Goal: Transaction & Acquisition: Book appointment/travel/reservation

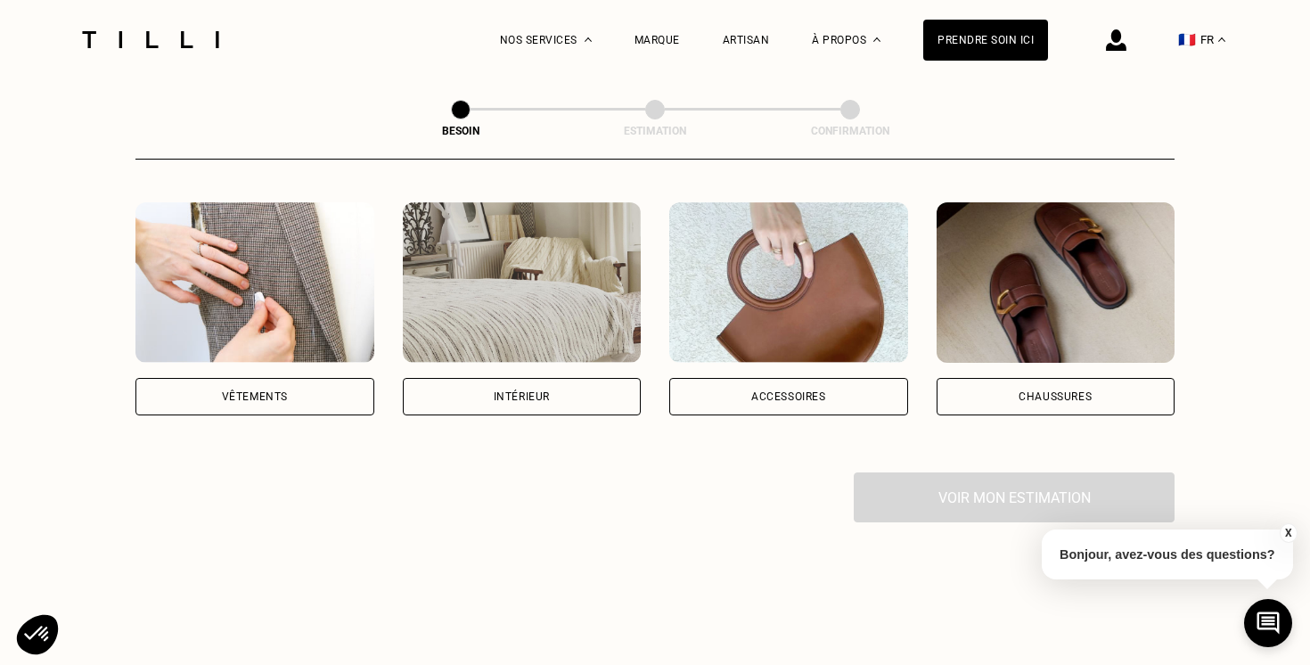
scroll to position [336, 0]
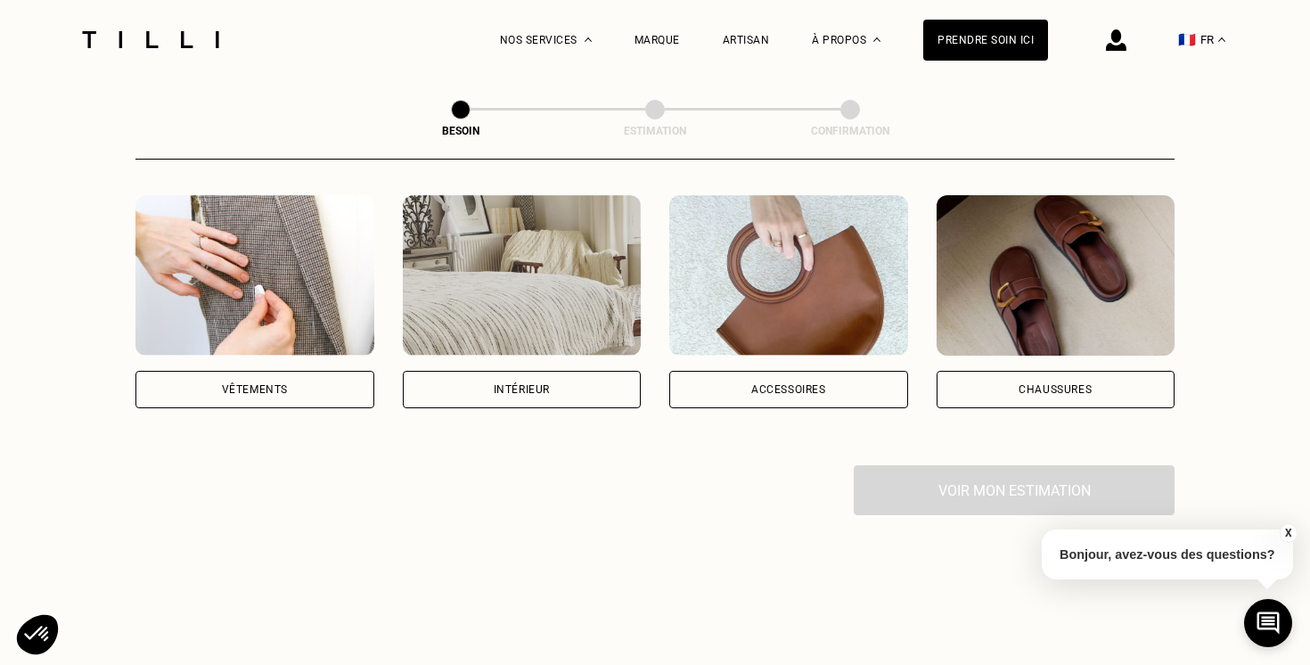
click at [269, 384] on div "Vêtements" at bounding box center [255, 389] width 66 height 11
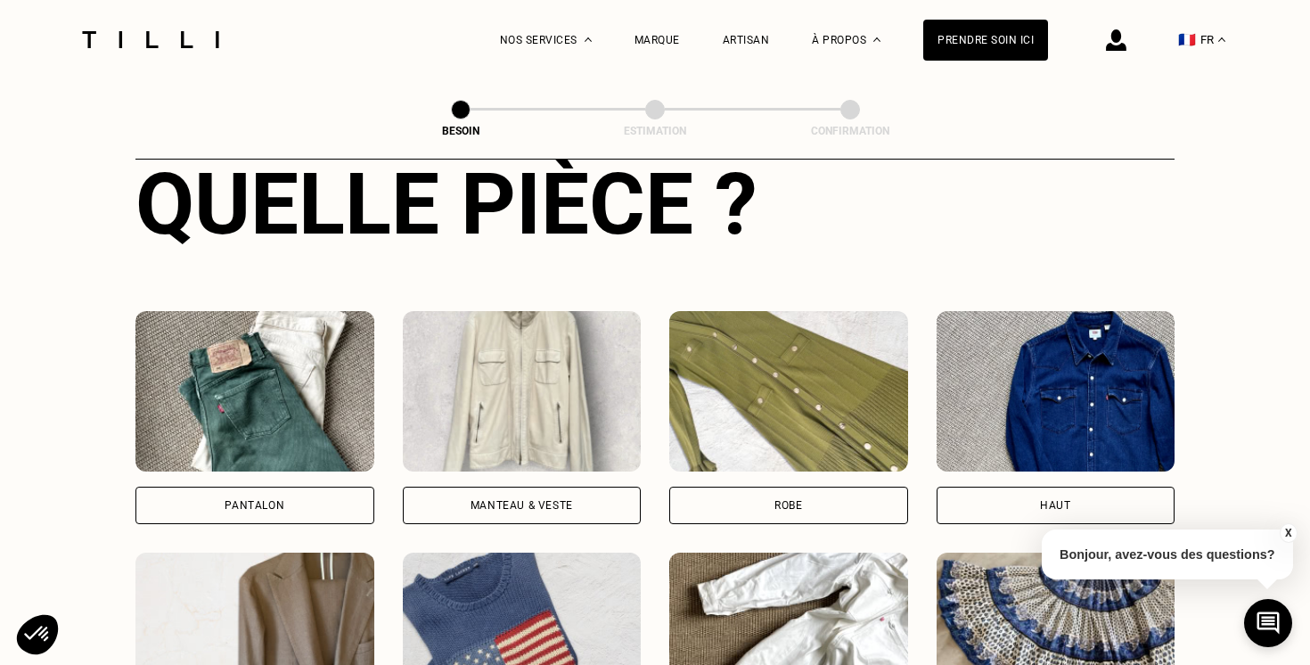
scroll to position [712, 0]
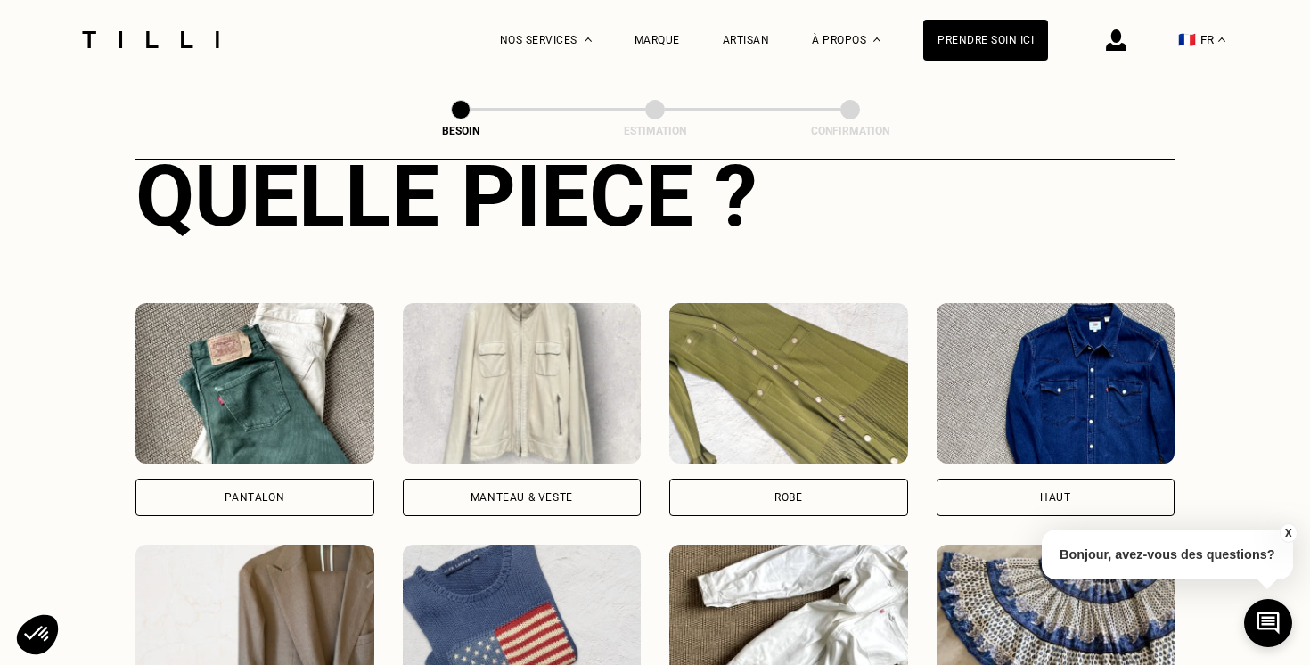
click at [290, 479] on div "Pantalon" at bounding box center [254, 497] width 239 height 37
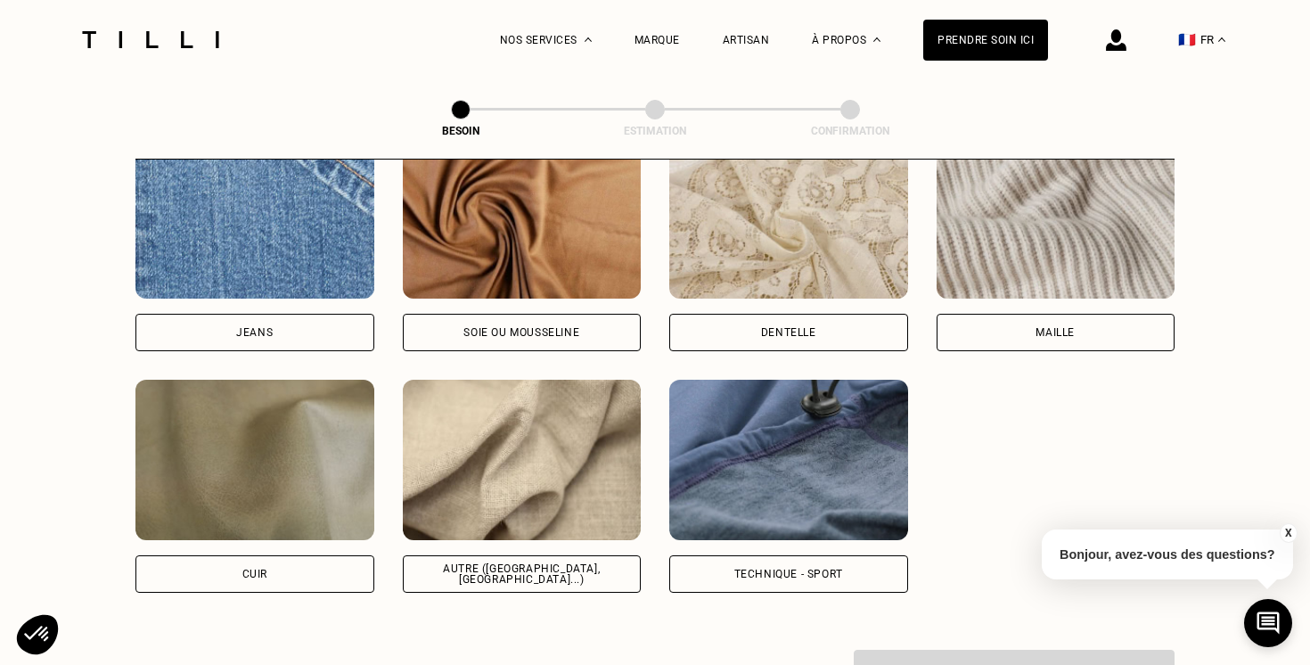
scroll to position [1972, 0]
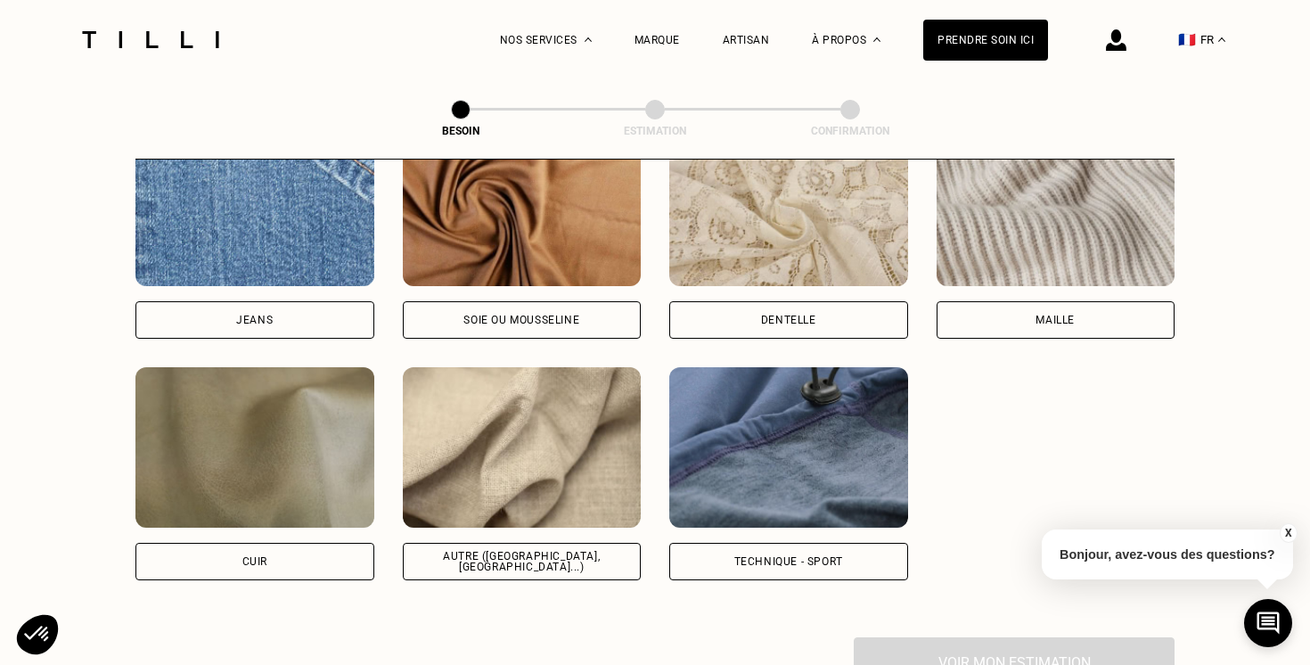
click at [528, 551] on div "Autre ([GEOGRAPHIC_DATA], [GEOGRAPHIC_DATA]...)" at bounding box center [522, 561] width 209 height 21
select select "FR"
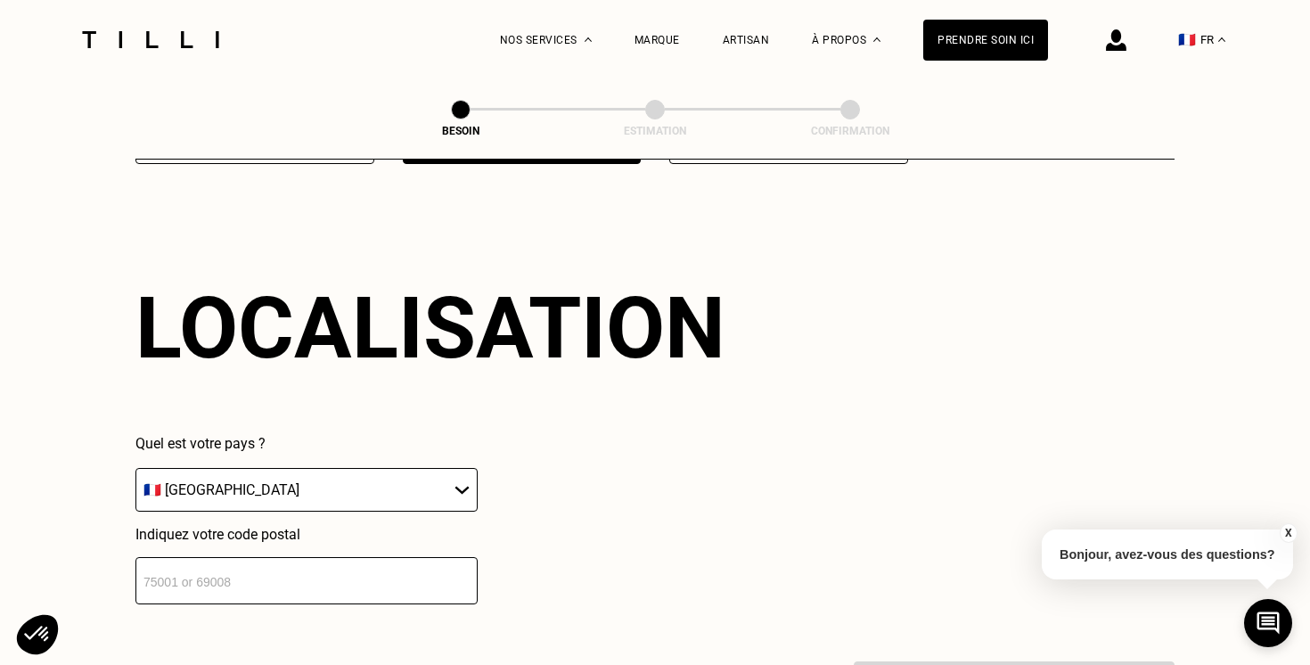
scroll to position [2390, 0]
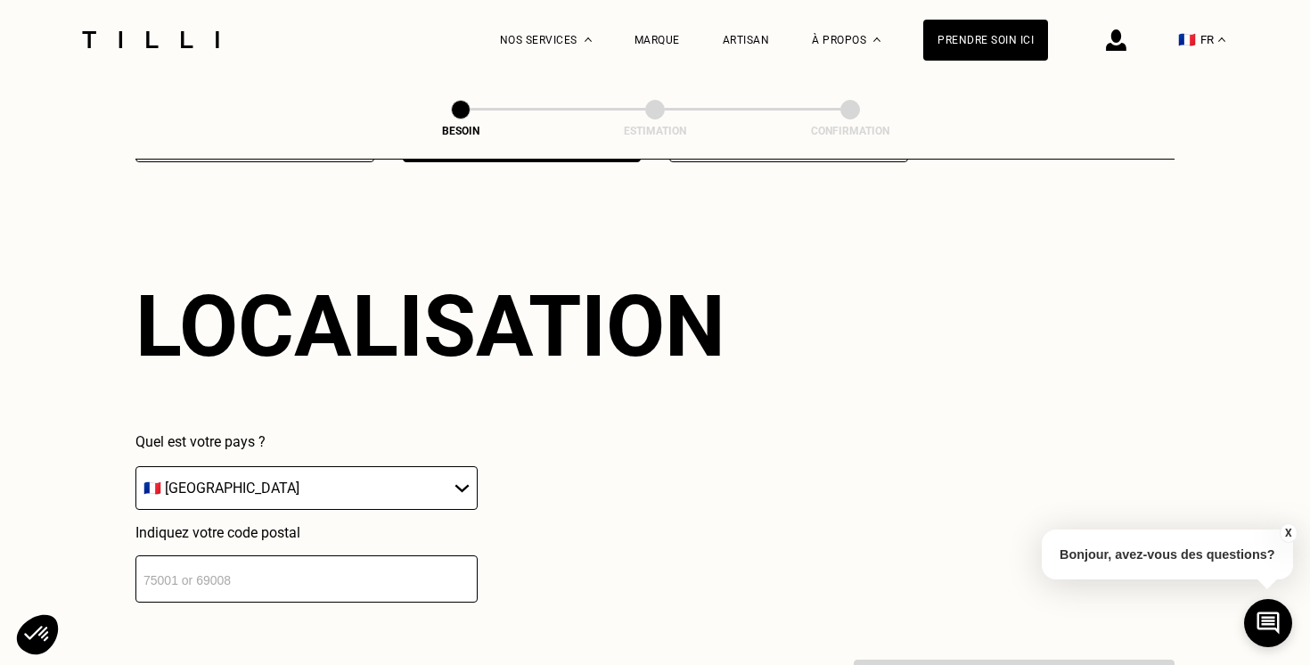
click at [357, 555] on input "number" at bounding box center [306, 578] width 342 height 47
click at [720, 525] on div "Quel est votre pays ? 🇩🇪 [GEOGRAPHIC_DATA] 🇦🇹 [GEOGRAPHIC_DATA] 🇧🇪 [GEOGRAPHIC_…" at bounding box center [430, 517] width 590 height 169
click at [318, 555] on input "number" at bounding box center [306, 578] width 342 height 47
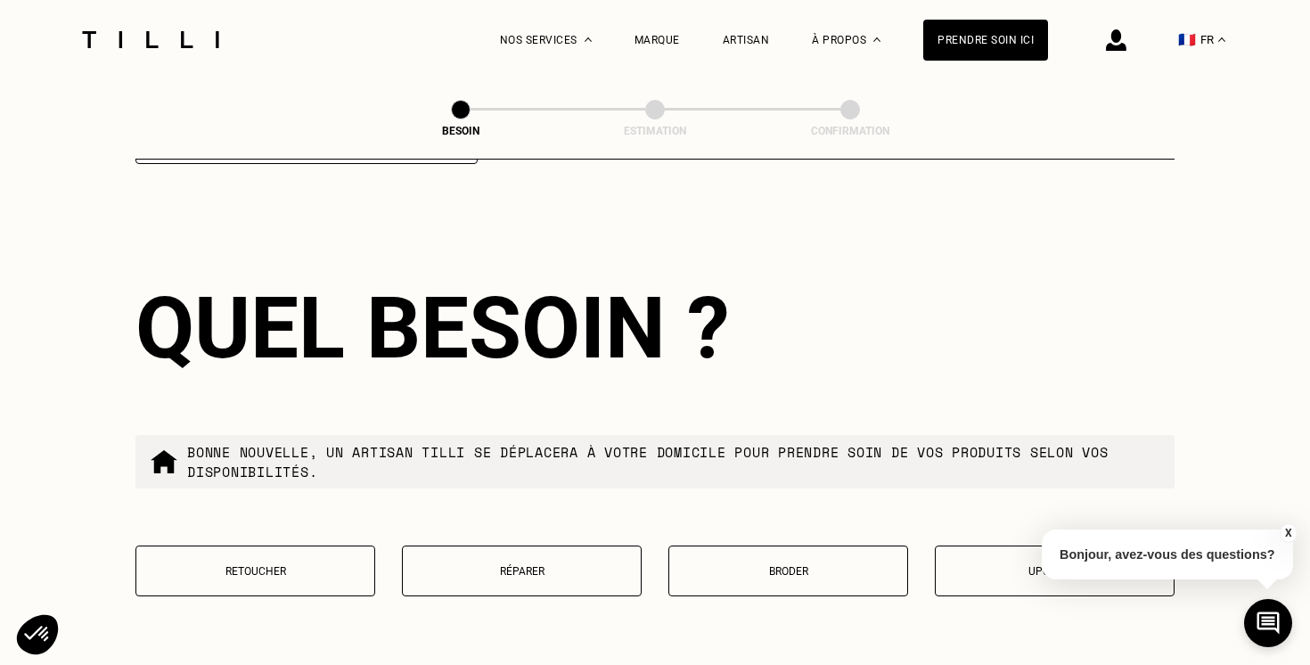
scroll to position [2830, 0]
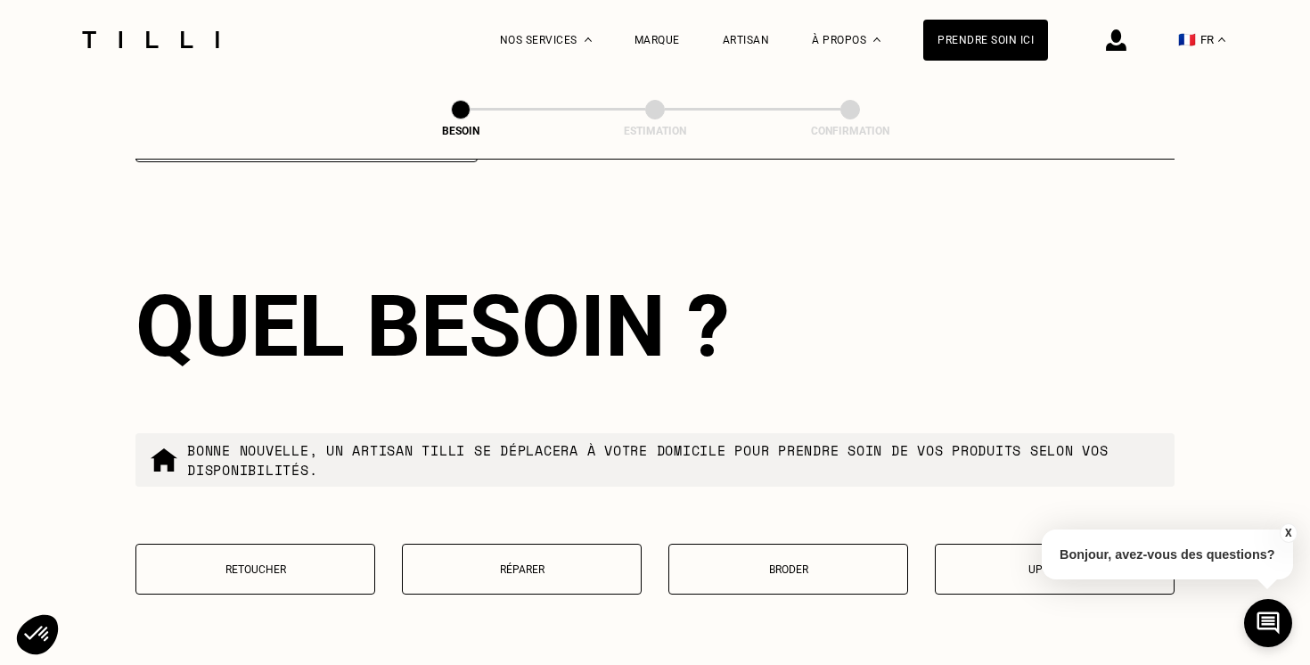
type input "75011"
click at [293, 563] on p "Retoucher" at bounding box center [255, 569] width 220 height 12
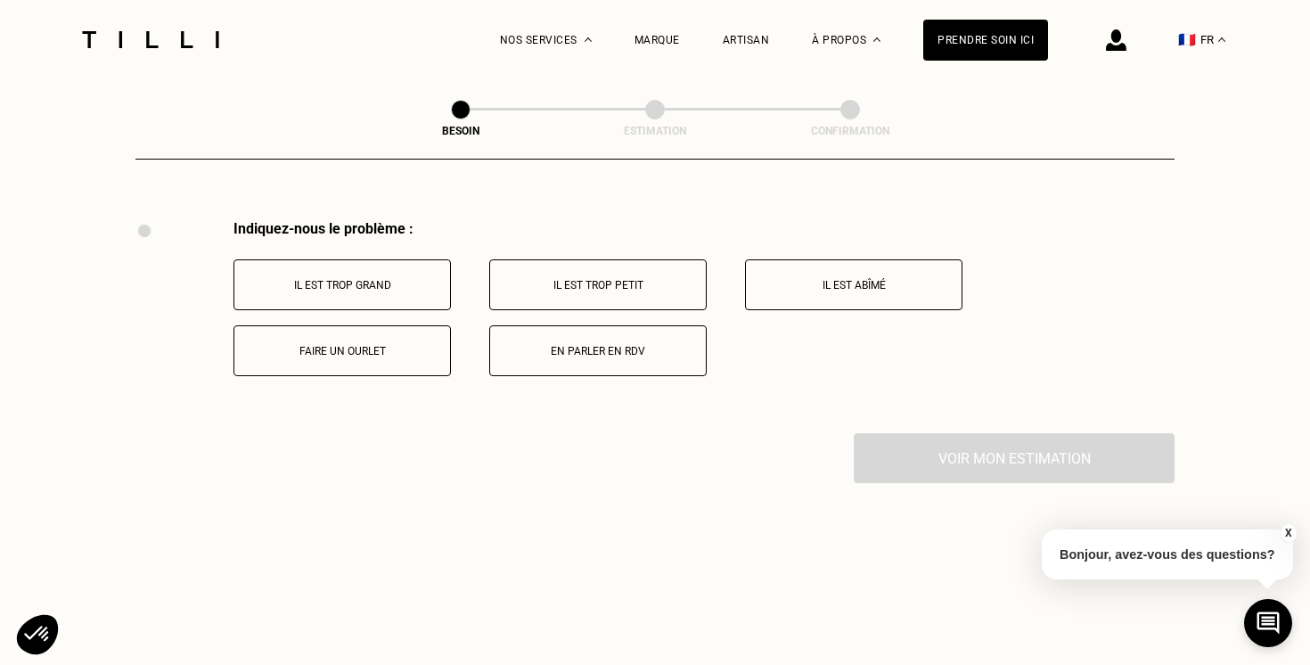
scroll to position [3286, 0]
click at [381, 342] on p "Faire un ourlet" at bounding box center [342, 348] width 198 height 12
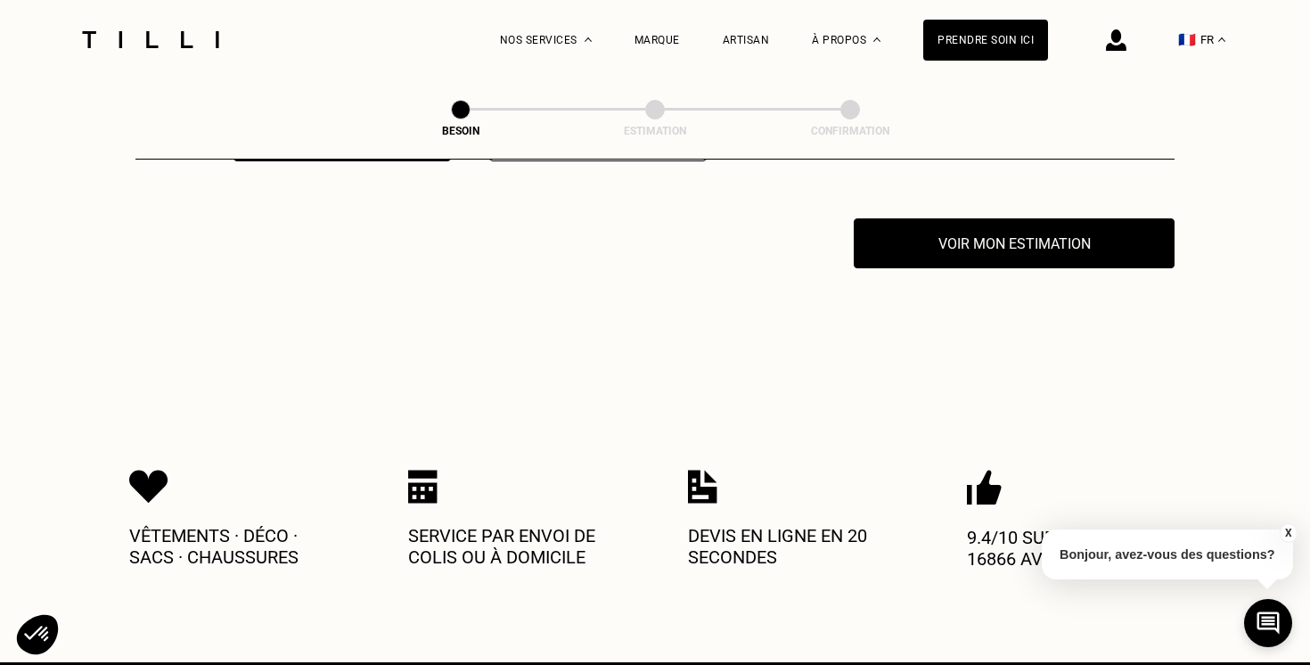
scroll to position [3499, 0]
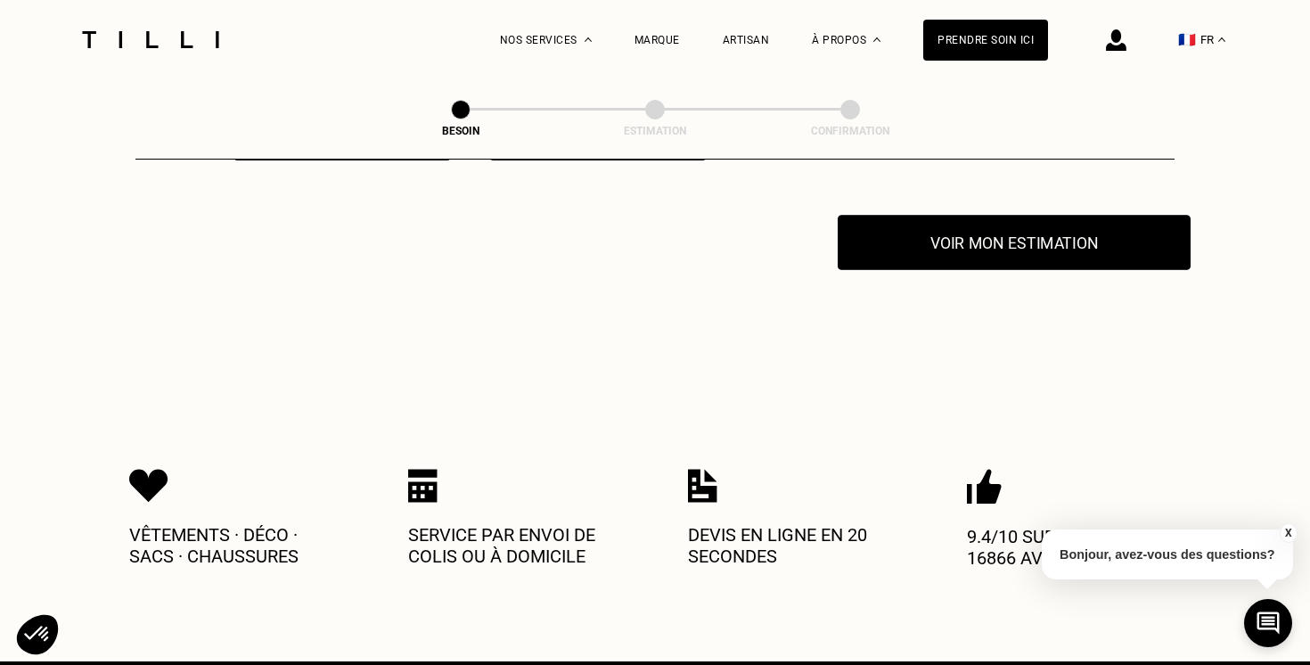
click at [947, 233] on button "Voir mon estimation" at bounding box center [1014, 242] width 353 height 55
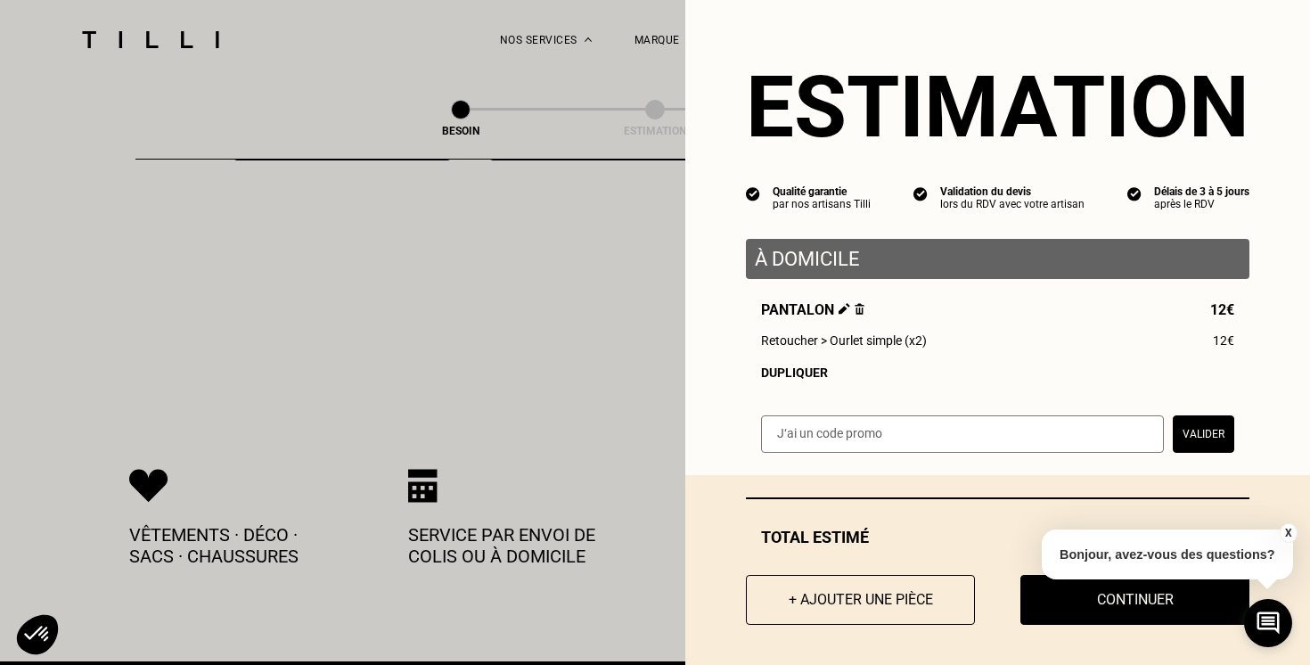
scroll to position [5, 0]
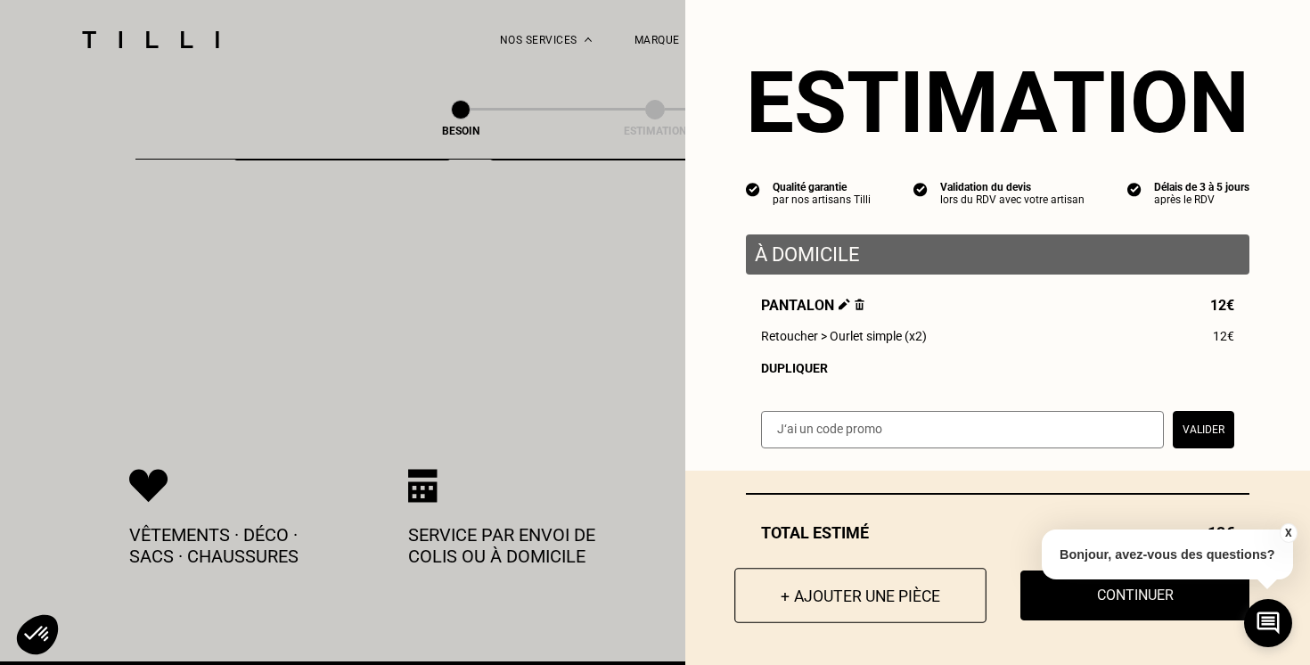
click at [891, 587] on button "+ Ajouter une pièce" at bounding box center [860, 595] width 252 height 55
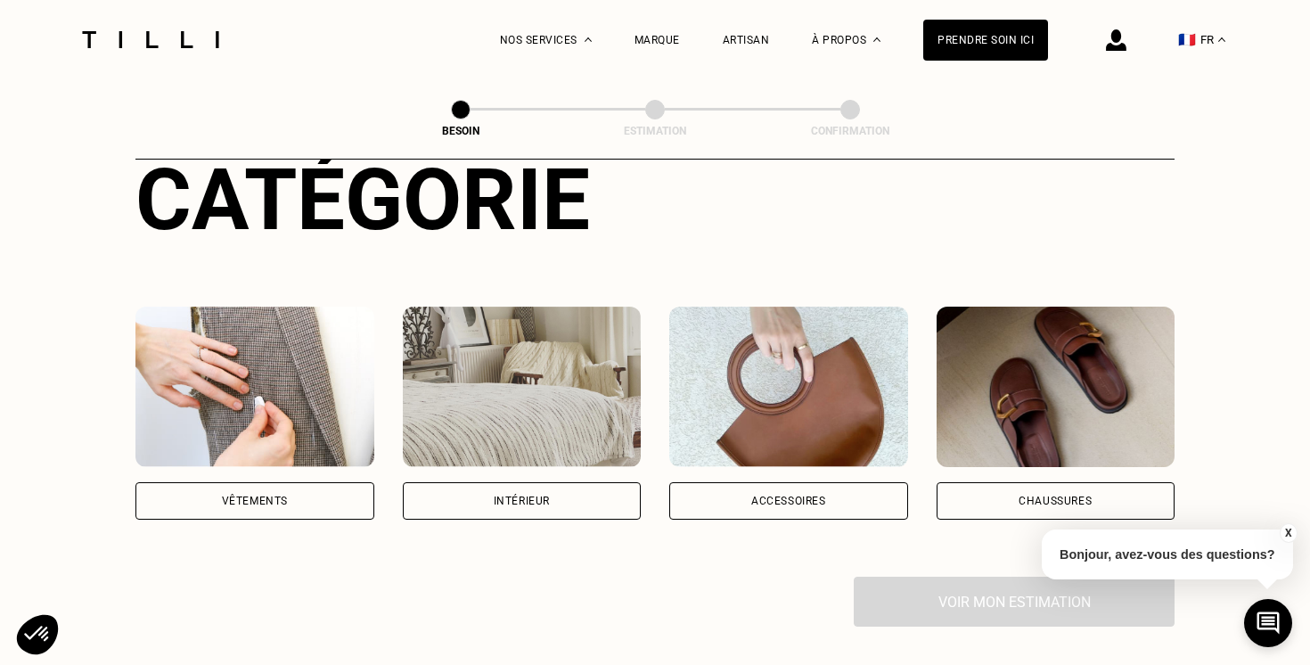
scroll to position [334, 0]
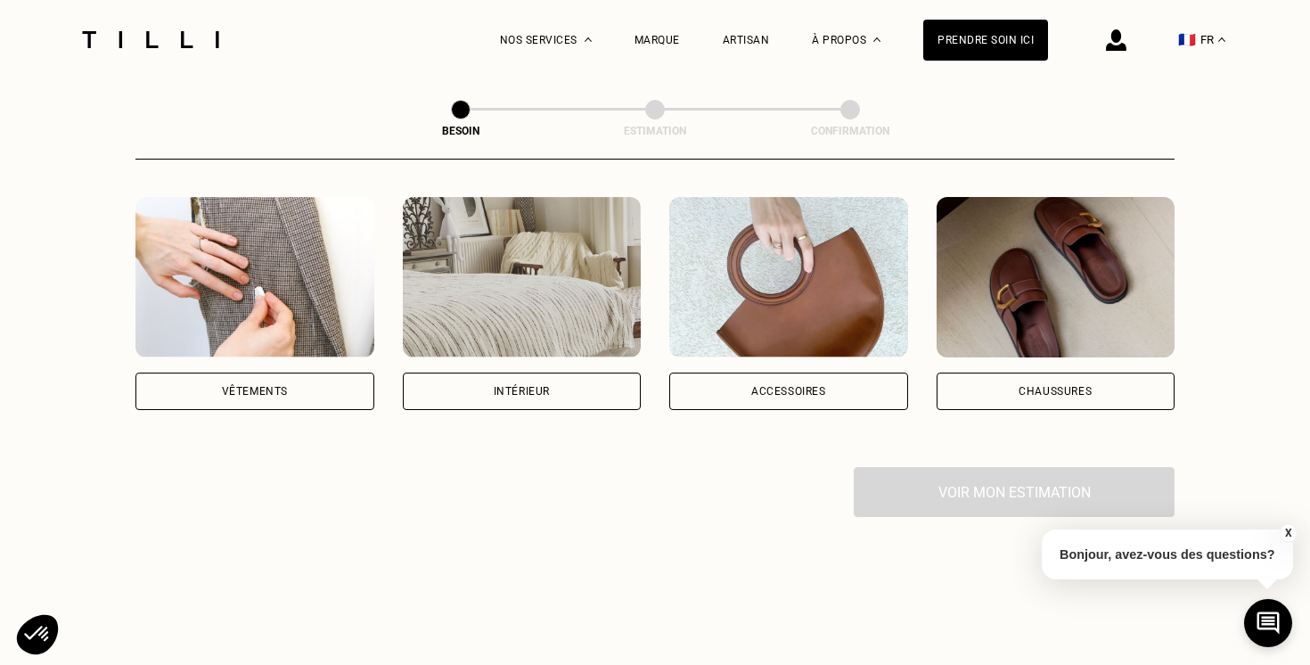
click at [284, 386] on div "Vêtements" at bounding box center [255, 391] width 66 height 11
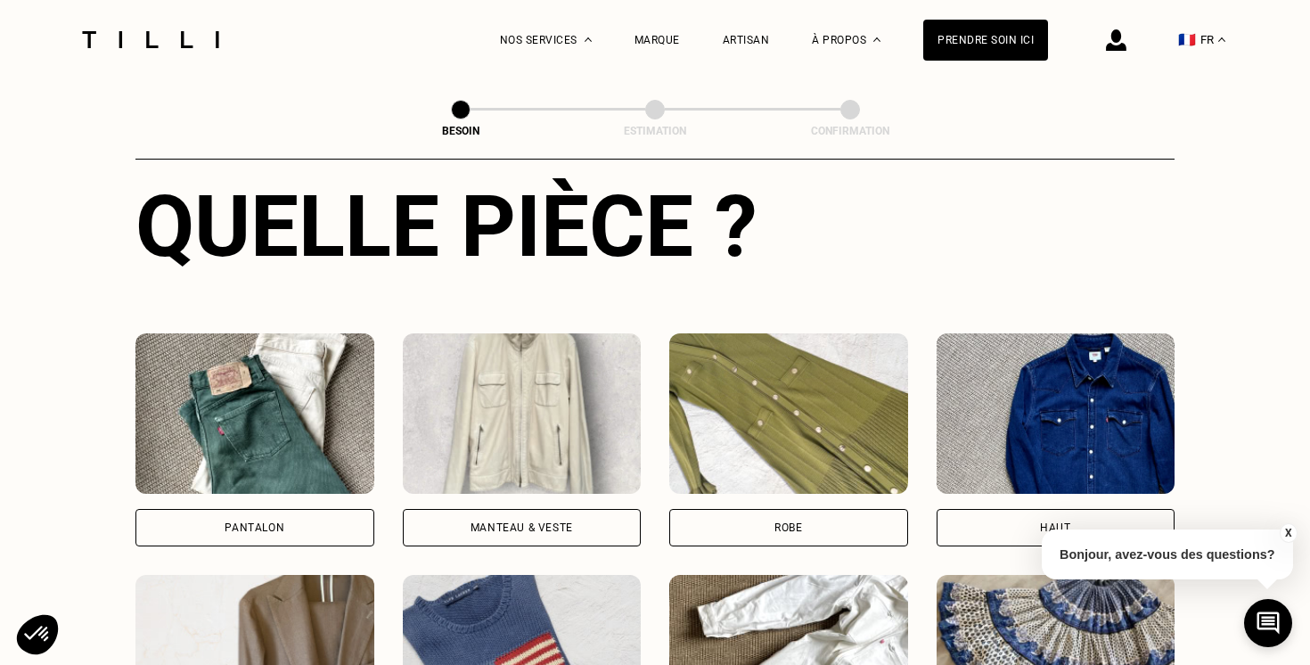
click at [307, 509] on div "Pantalon" at bounding box center [254, 527] width 239 height 37
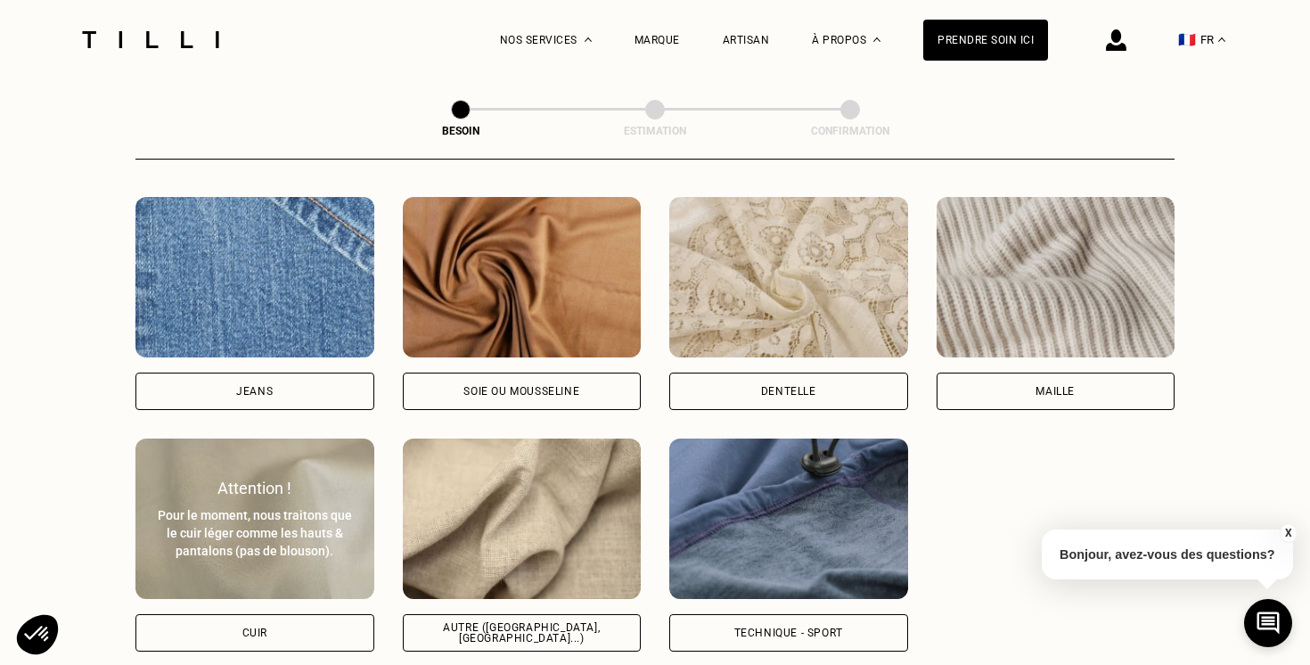
scroll to position [1904, 0]
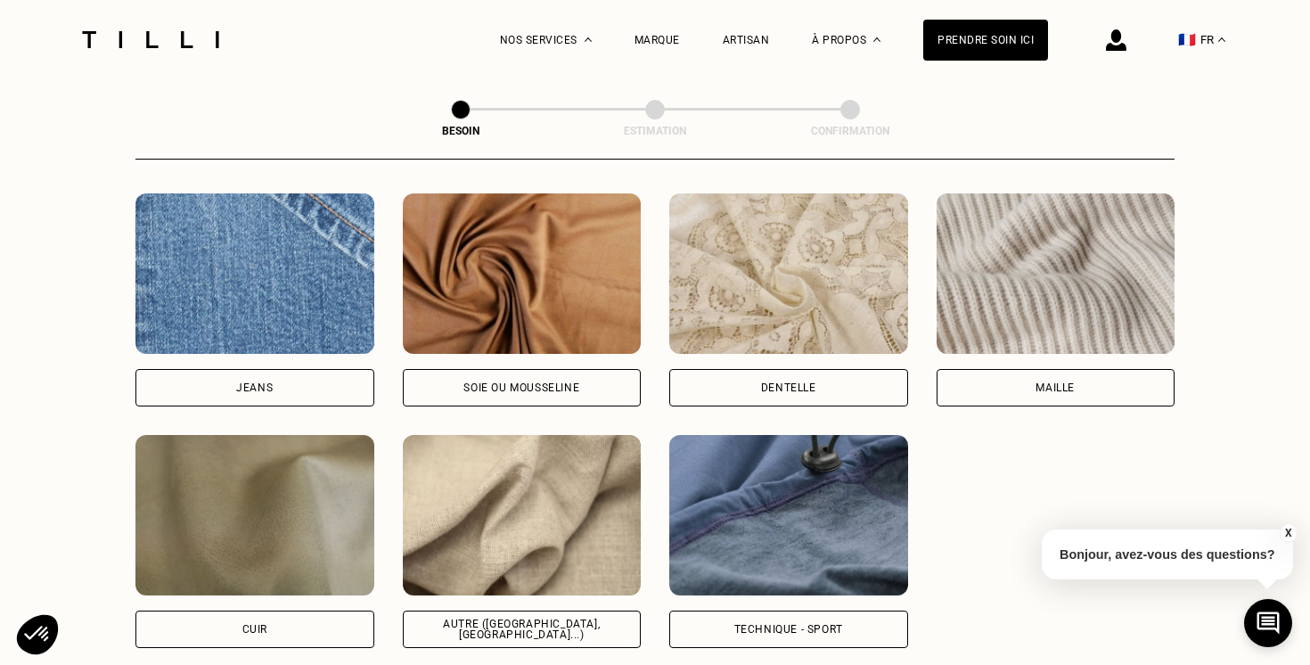
click at [495, 618] on div "Autre ([GEOGRAPHIC_DATA], [GEOGRAPHIC_DATA]...)" at bounding box center [522, 628] width 209 height 21
select select "FR"
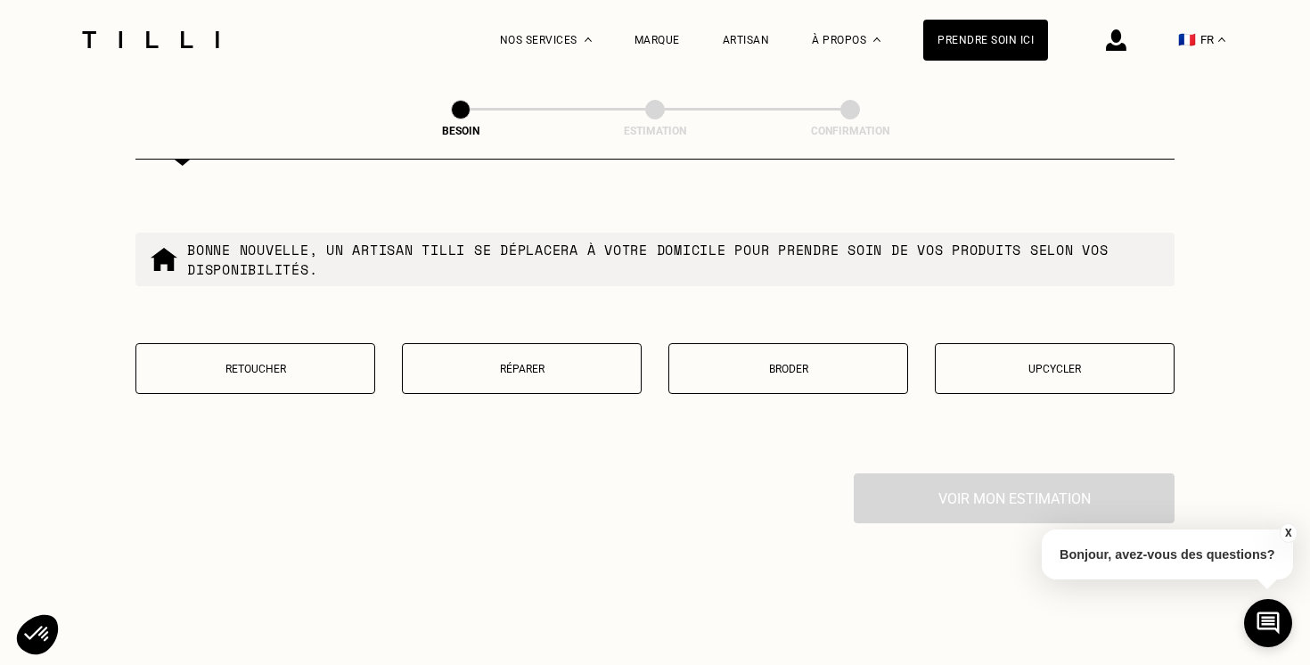
scroll to position [3038, 0]
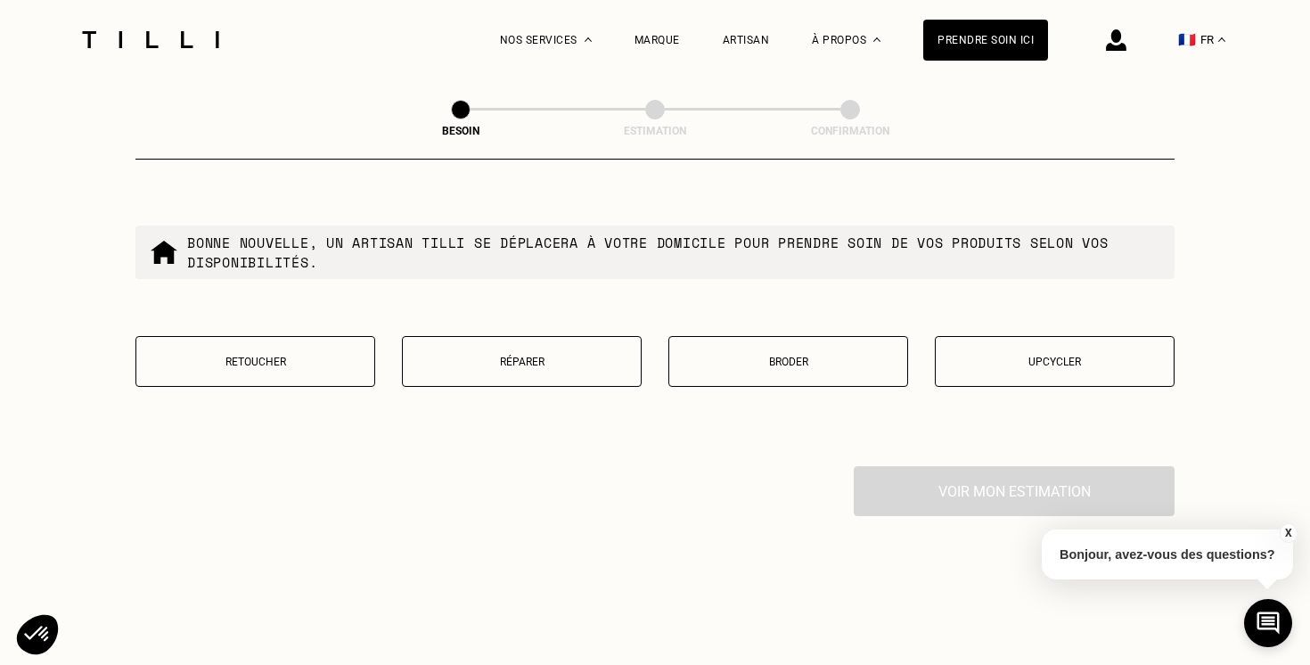
click at [266, 336] on button "Retoucher" at bounding box center [255, 361] width 240 height 51
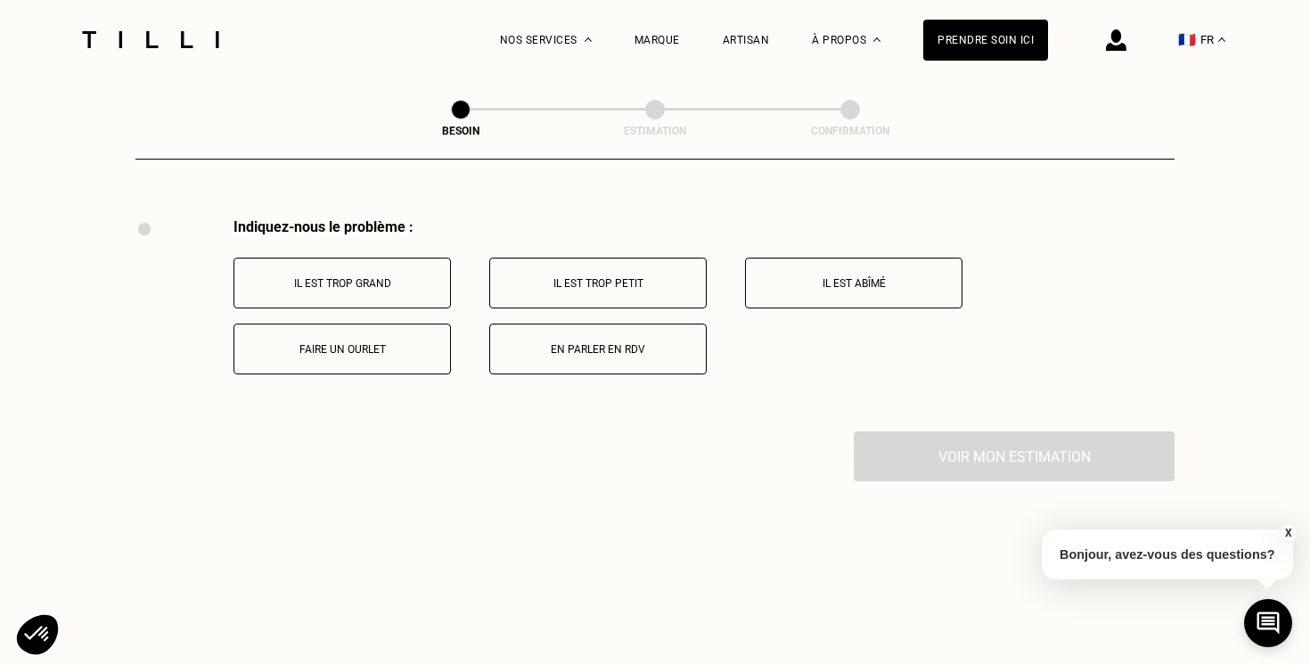
scroll to position [3286, 0]
click at [396, 342] on p "Faire un ourlet" at bounding box center [342, 348] width 198 height 12
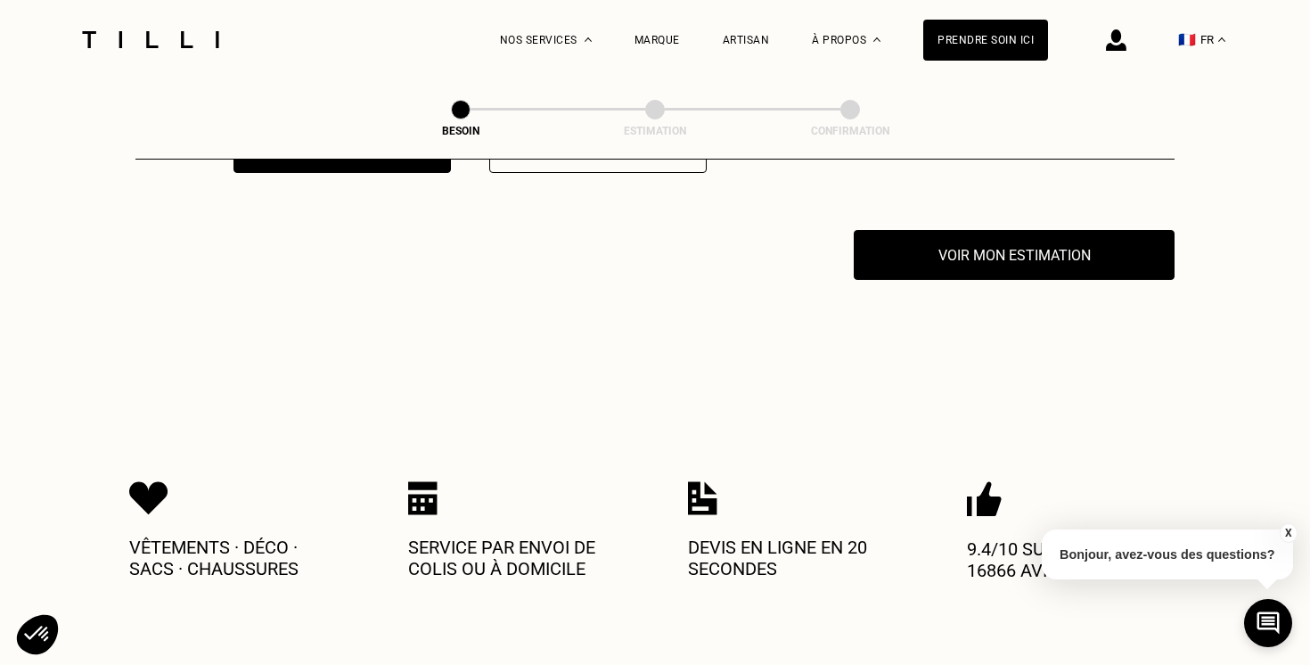
scroll to position [3499, 0]
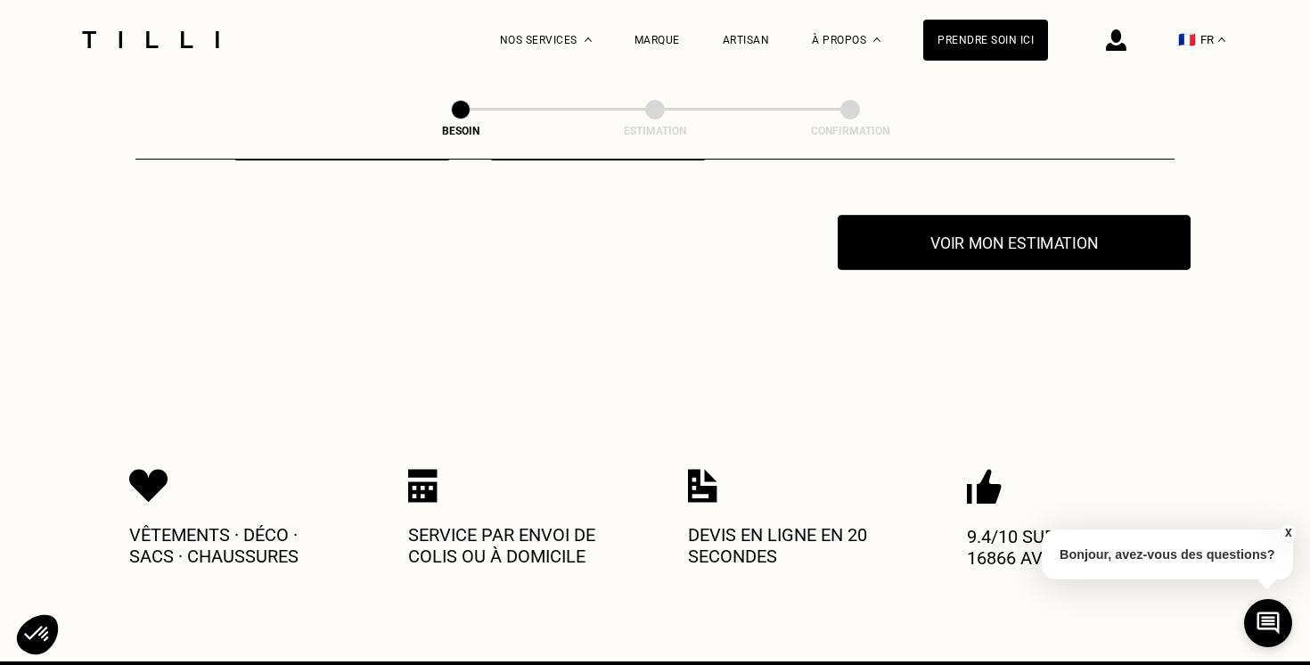
click at [970, 234] on button "Voir mon estimation" at bounding box center [1014, 242] width 353 height 55
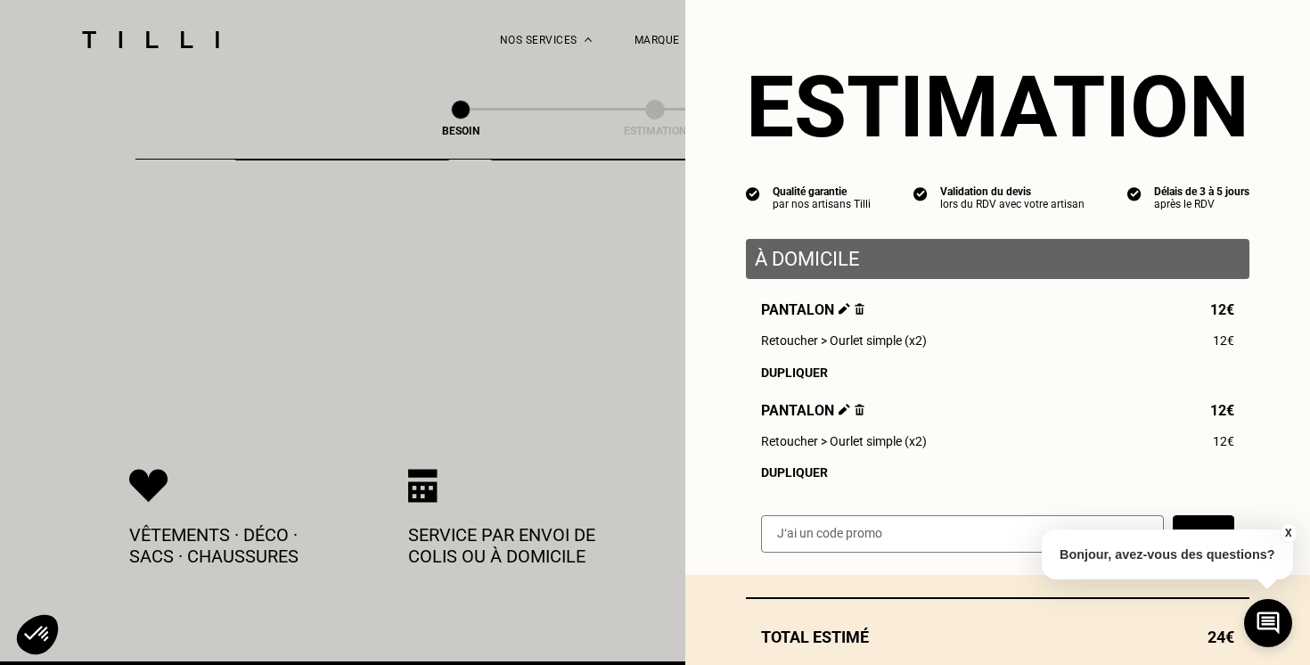
scroll to position [106, 0]
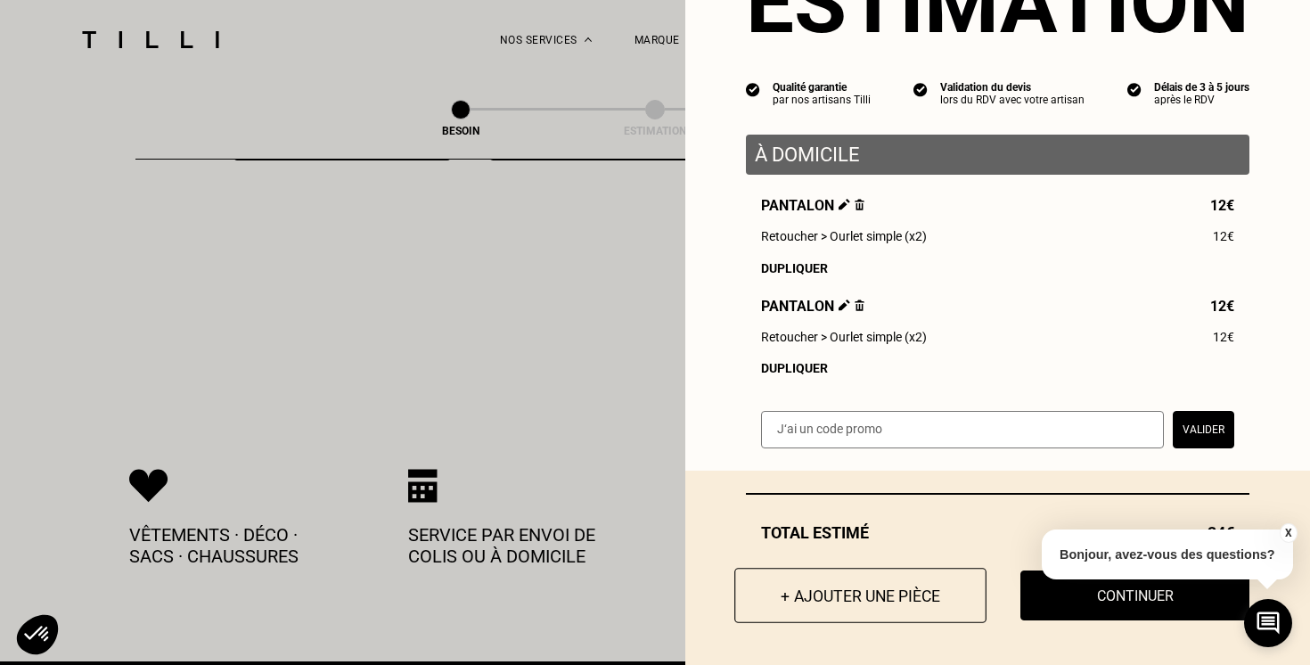
click at [822, 601] on button "+ Ajouter une pièce" at bounding box center [860, 595] width 252 height 55
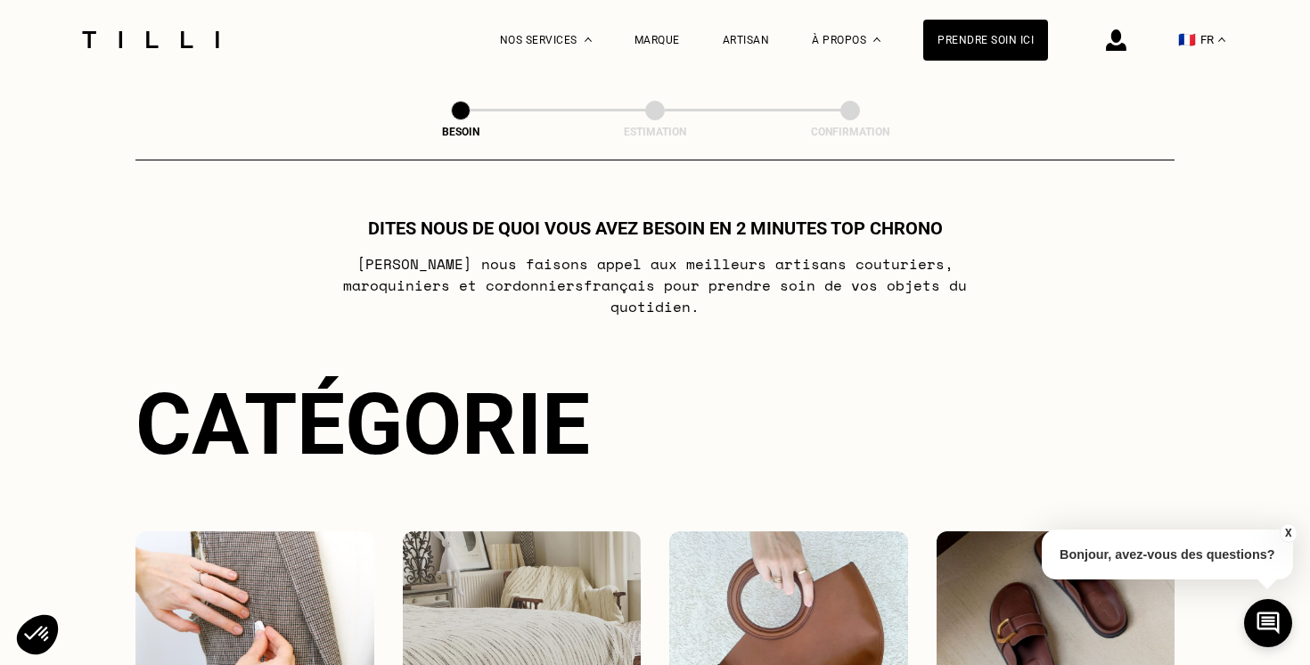
click at [1011, 555] on img at bounding box center [1056, 611] width 239 height 160
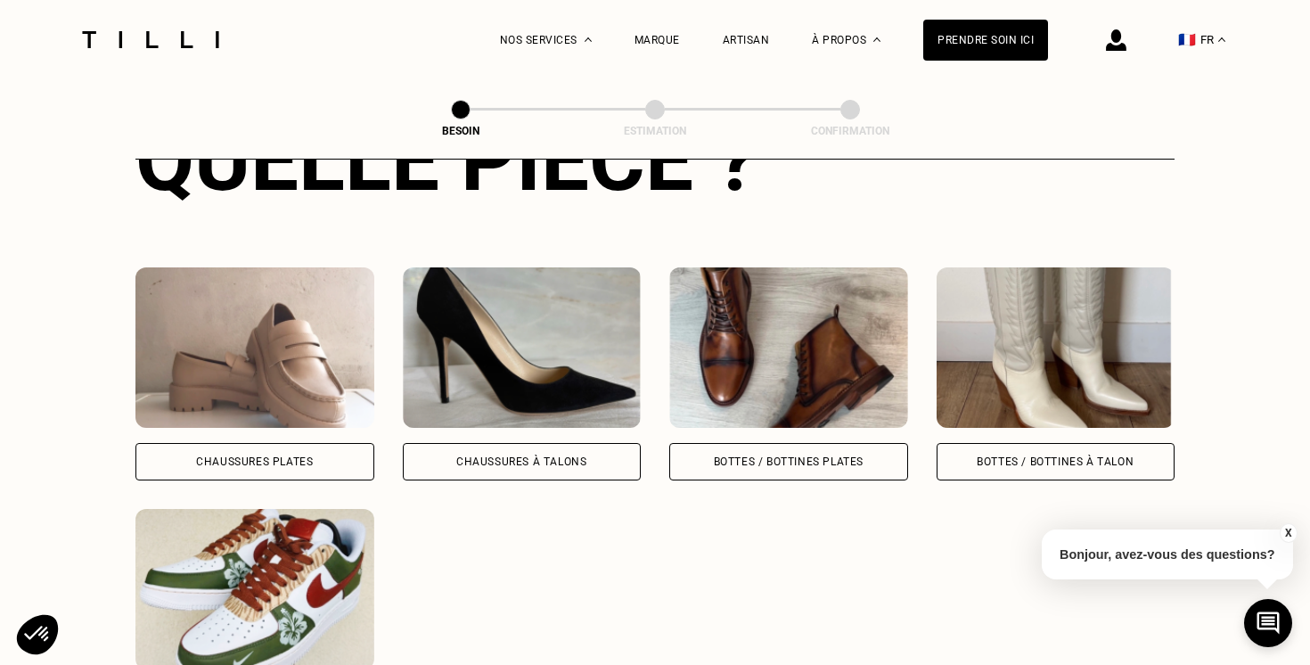
scroll to position [768, 0]
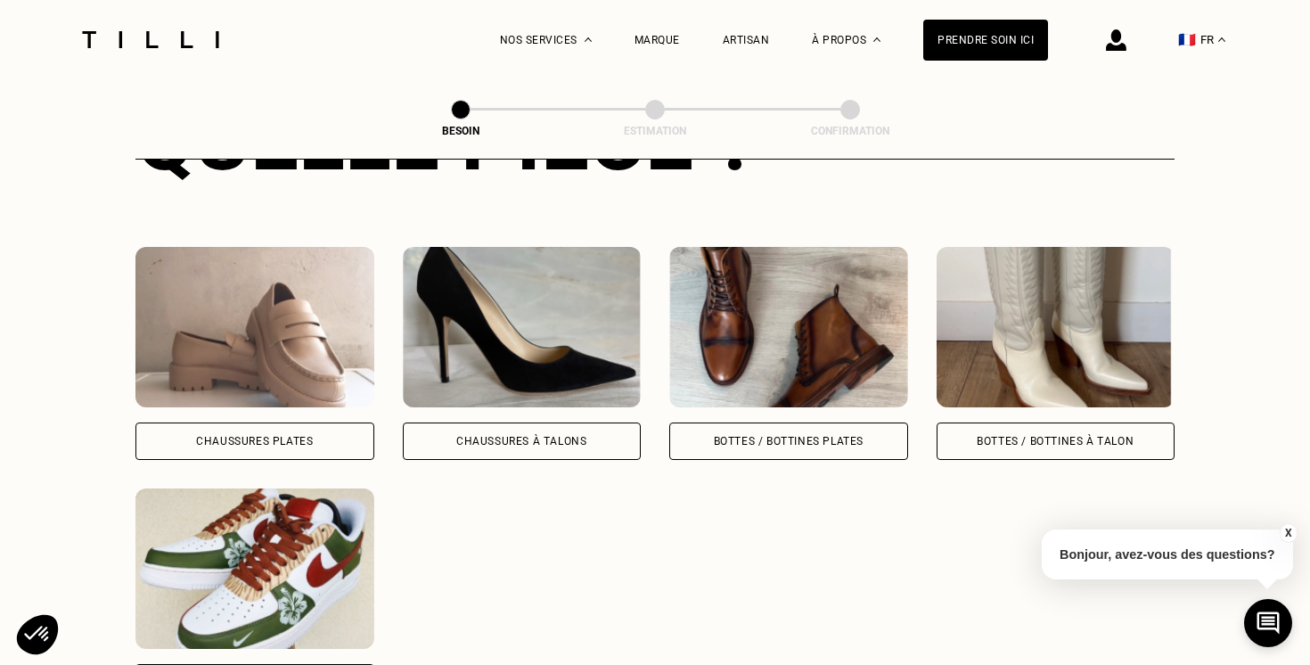
click at [233, 339] on img at bounding box center [254, 327] width 239 height 160
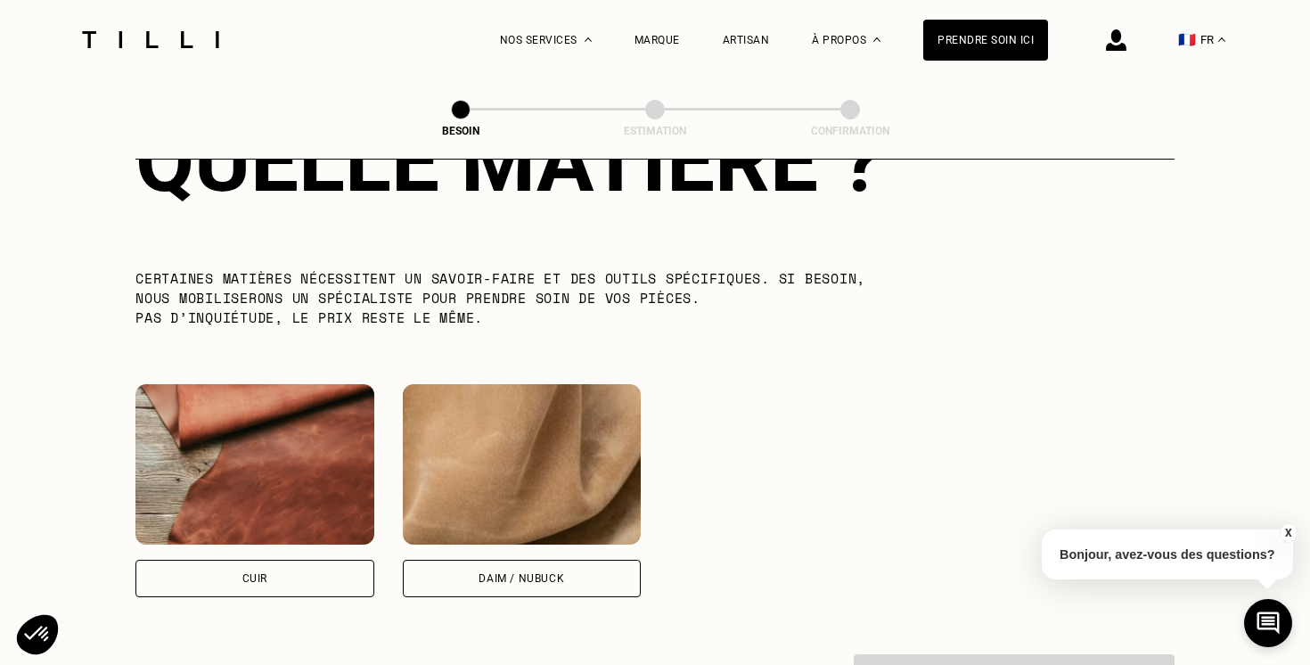
scroll to position [1539, 0]
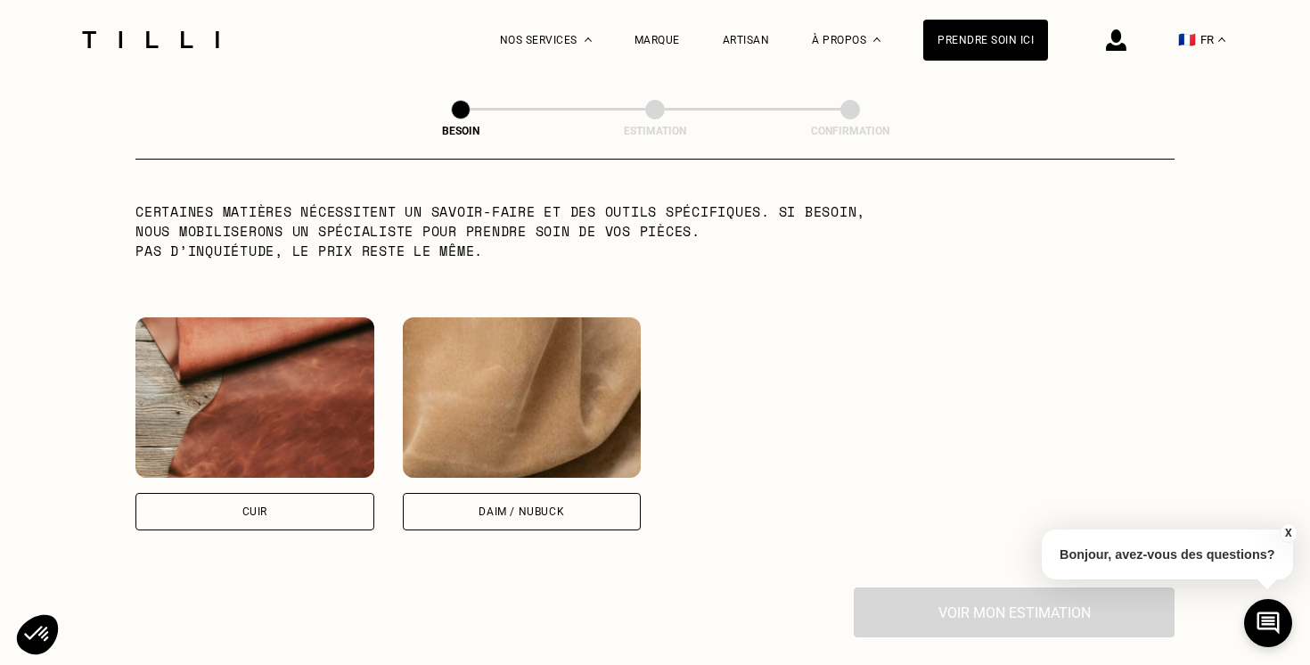
click at [236, 417] on img at bounding box center [254, 397] width 239 height 160
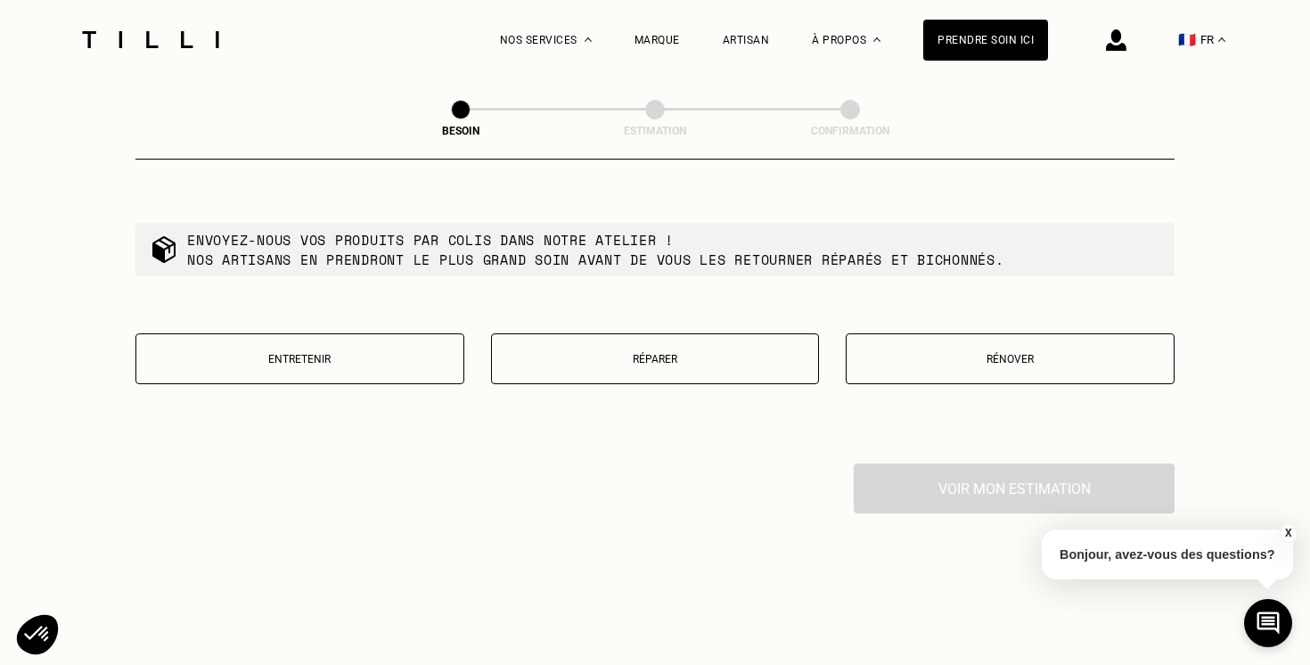
scroll to position [2121, 0]
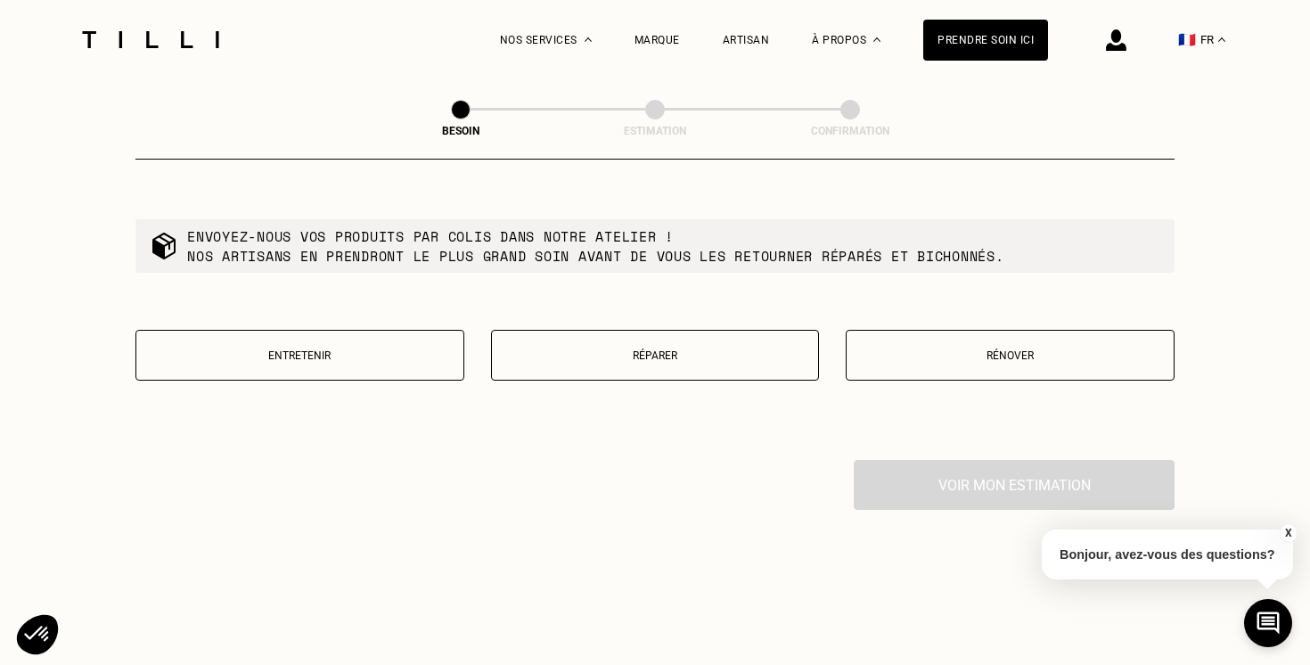
click at [364, 349] on p "Entretenir" at bounding box center [299, 355] width 309 height 12
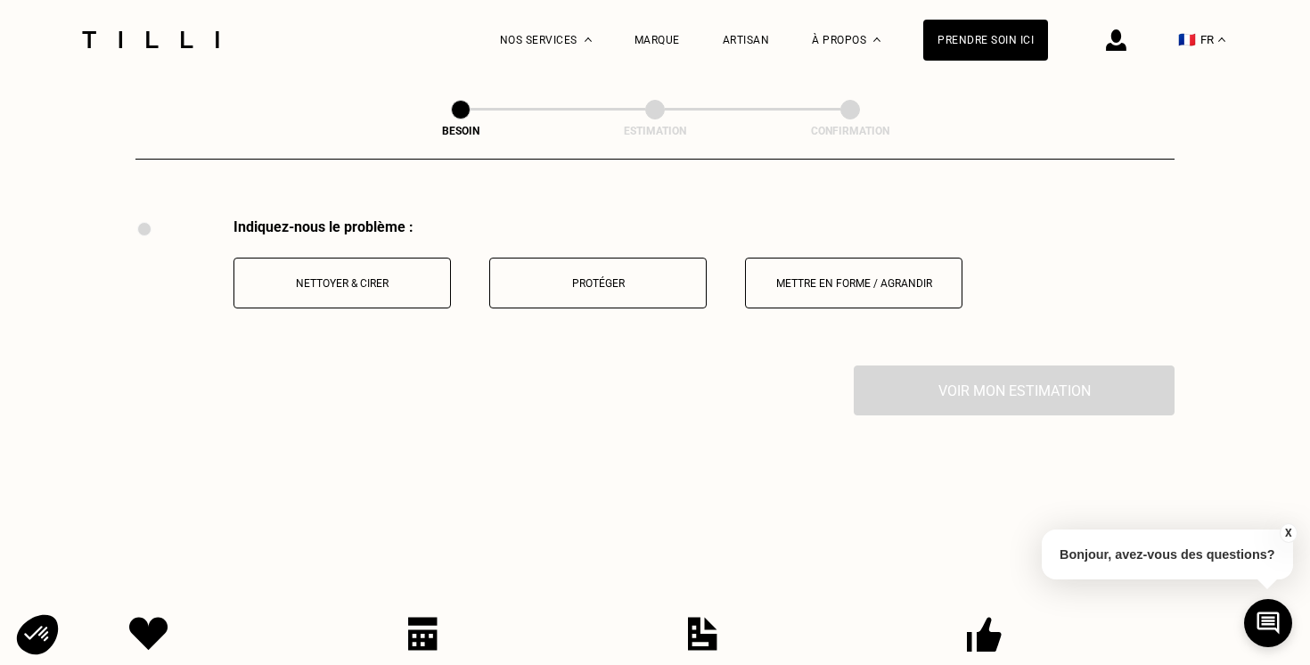
scroll to position [2363, 0]
click at [528, 257] on button "Protéger" at bounding box center [597, 282] width 217 height 51
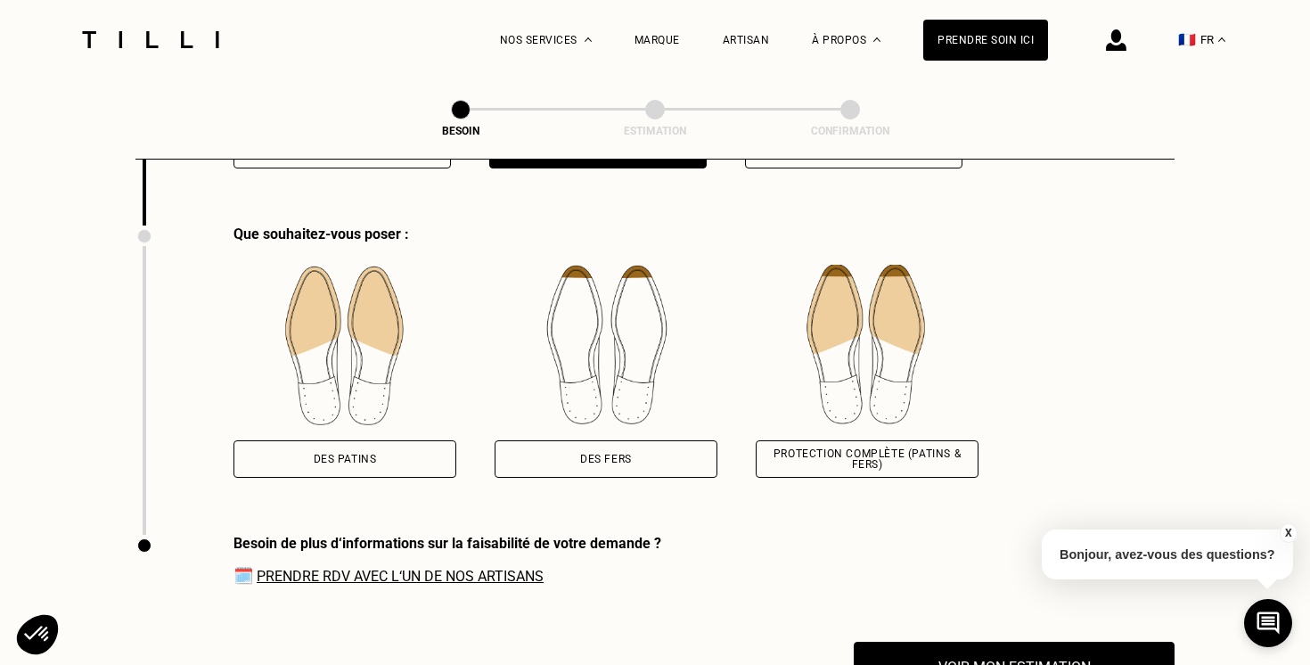
scroll to position [2510, 0]
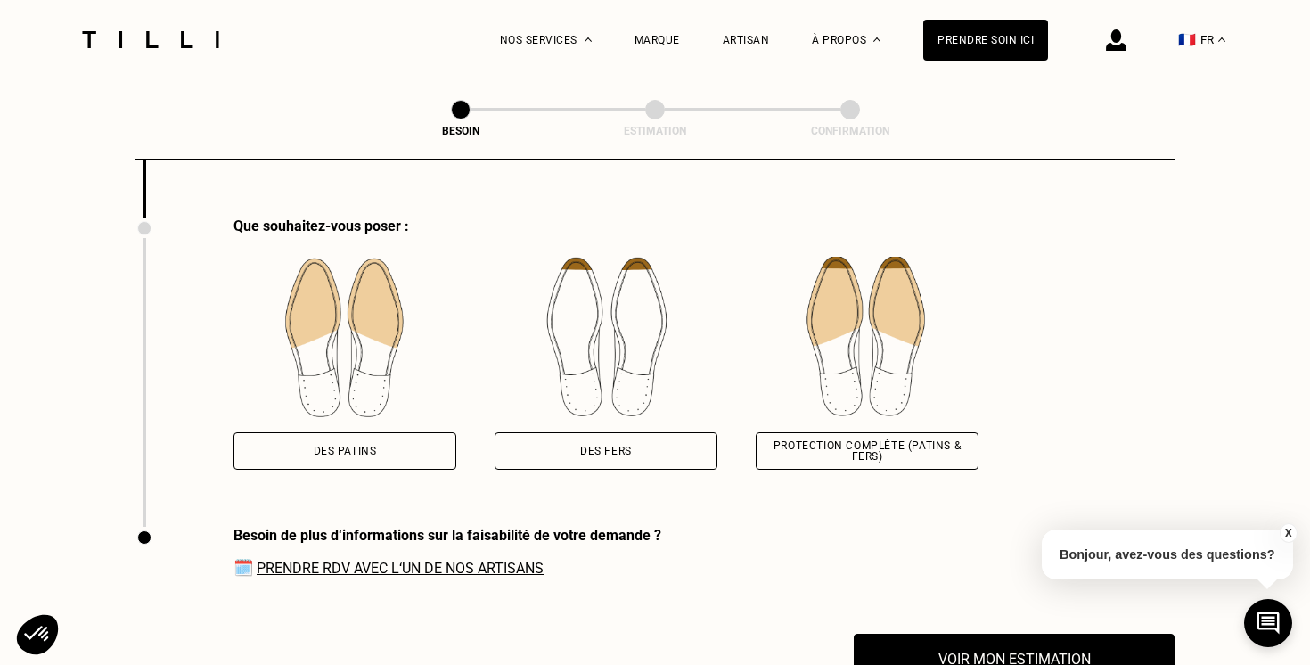
click at [390, 438] on div "Des patins" at bounding box center [344, 450] width 223 height 37
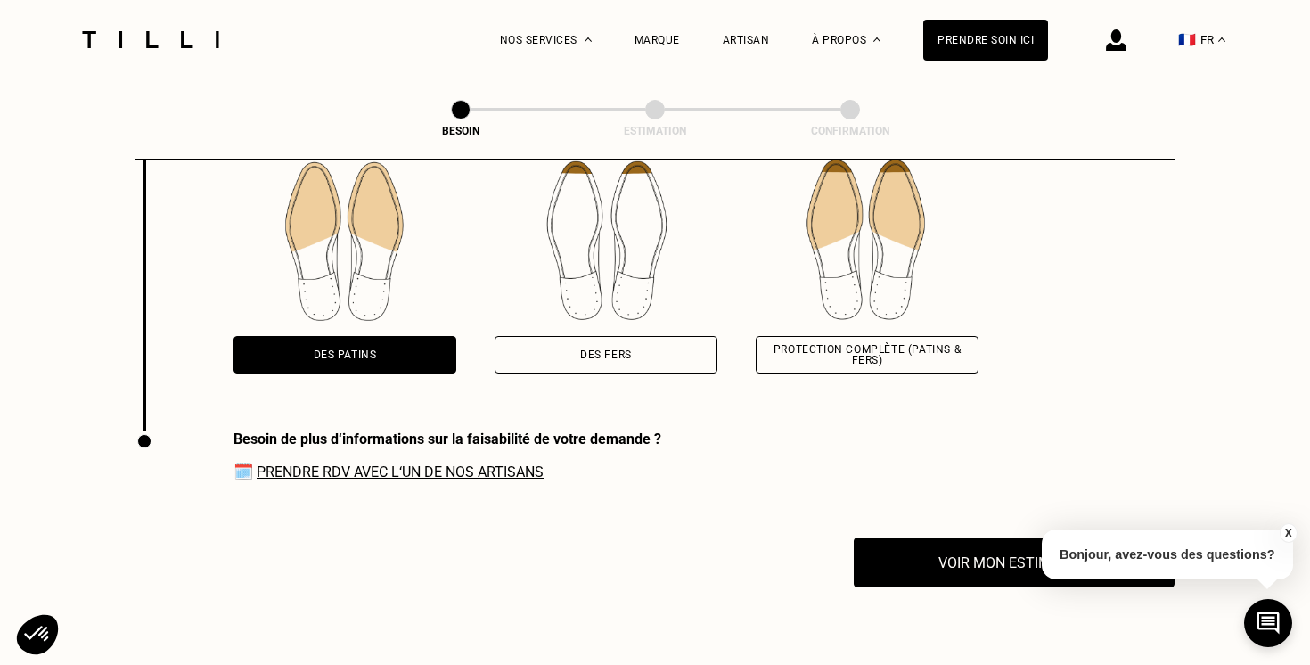
scroll to position [2597, 0]
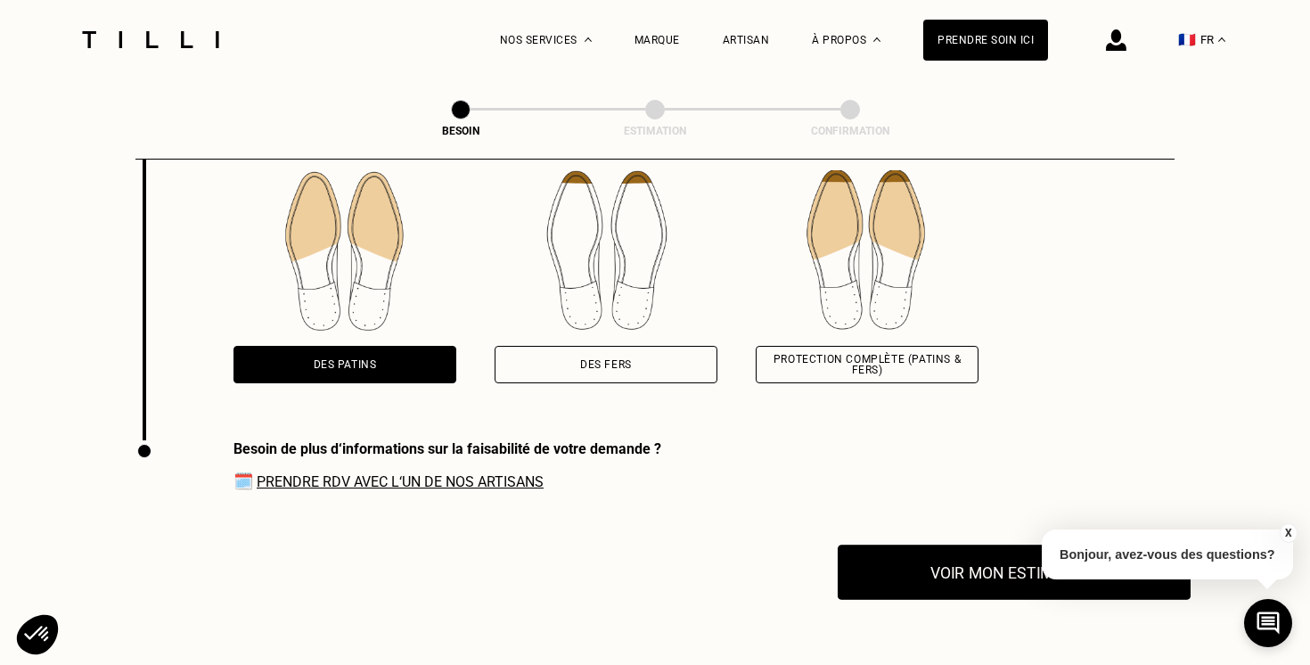
click at [937, 563] on button "Voir mon estimation" at bounding box center [1014, 571] width 353 height 55
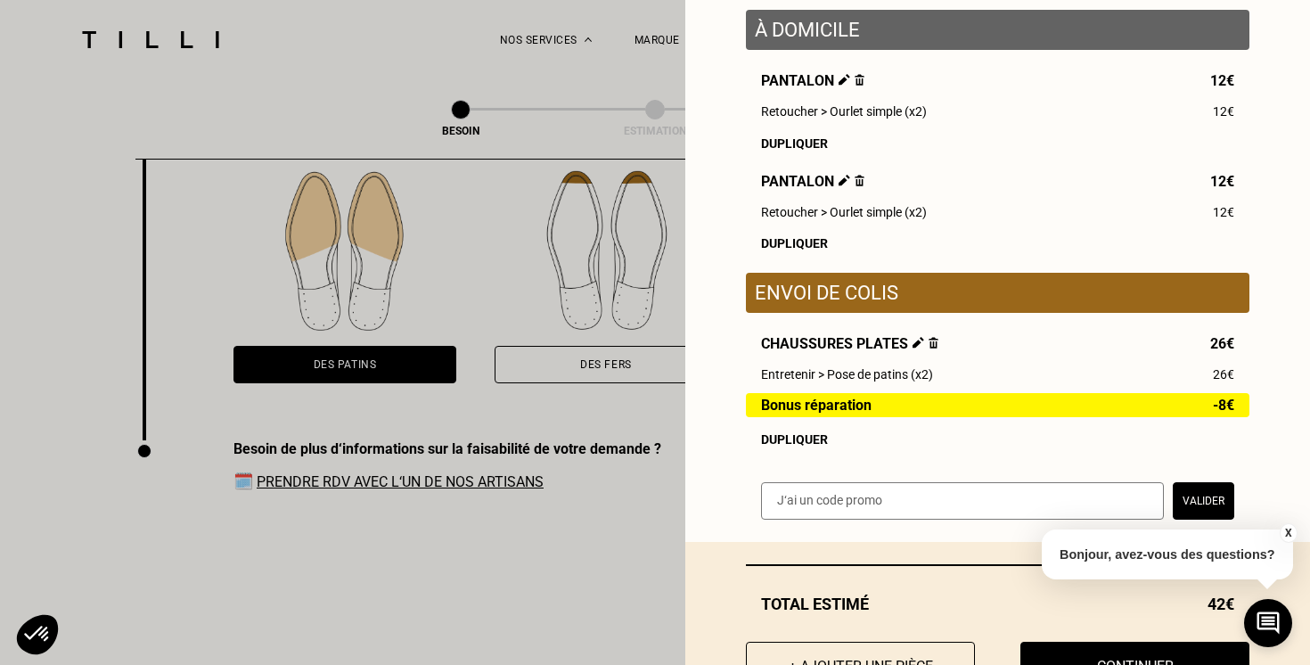
scroll to position [304, 0]
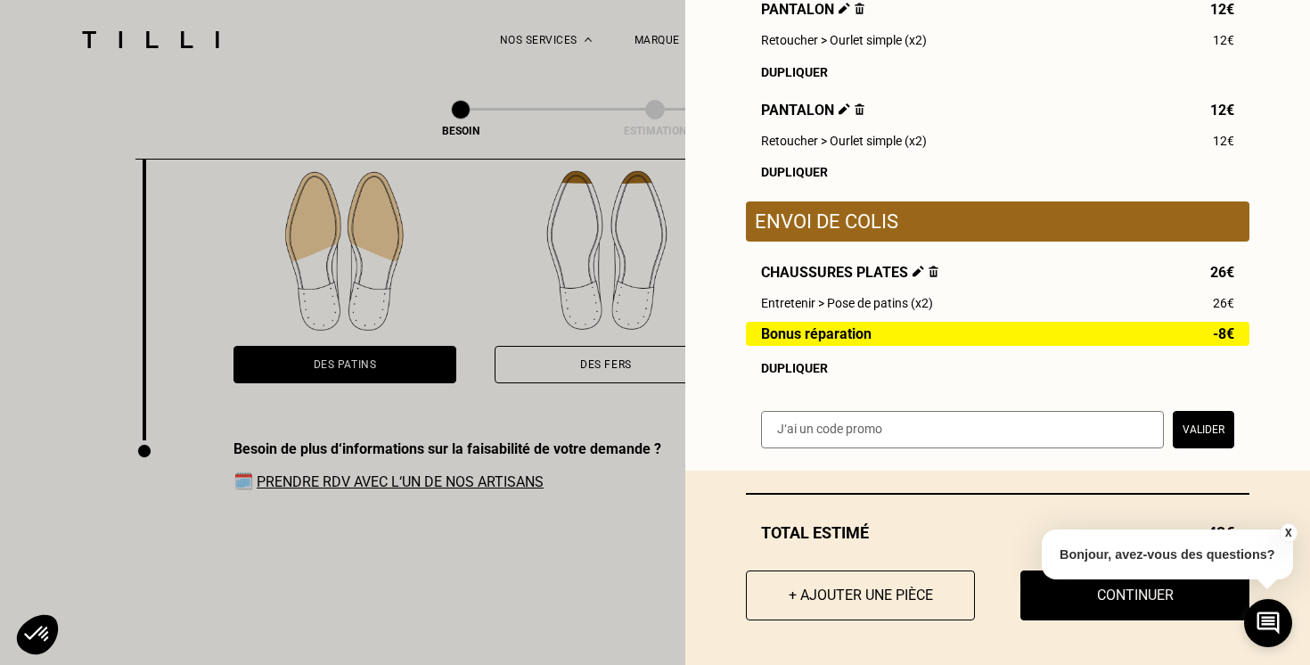
click at [798, 372] on div "Dupliquer" at bounding box center [997, 368] width 473 height 14
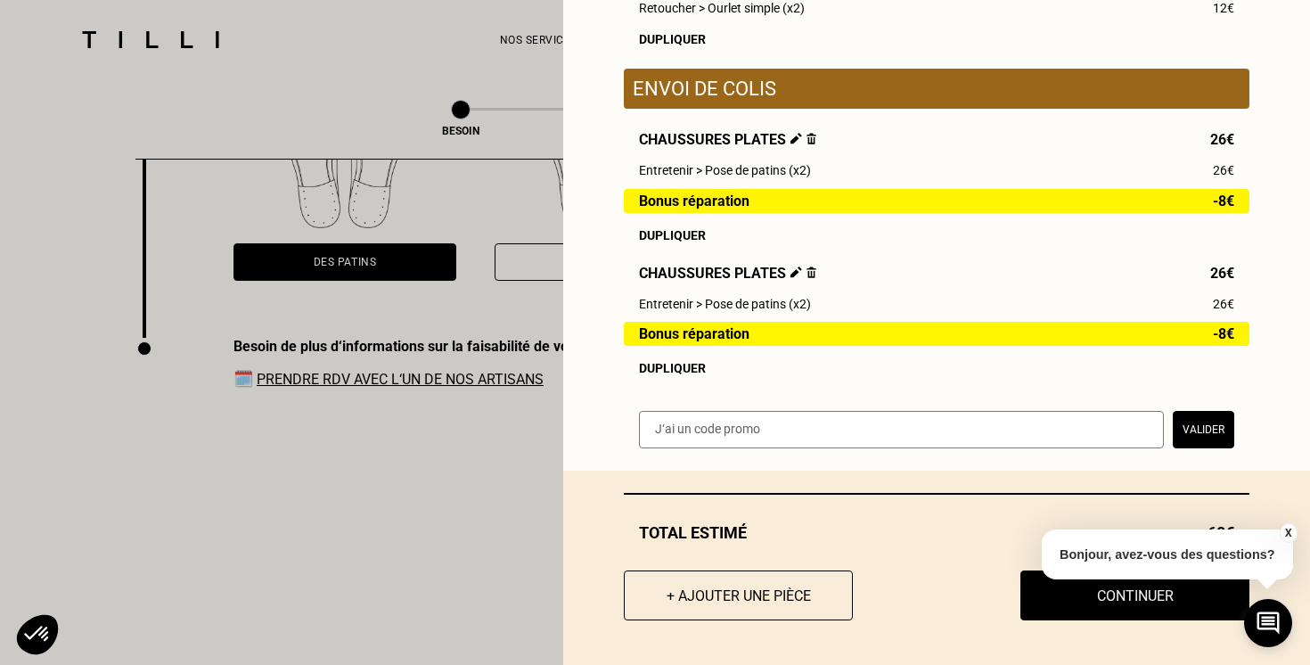
scroll to position [2720, 0]
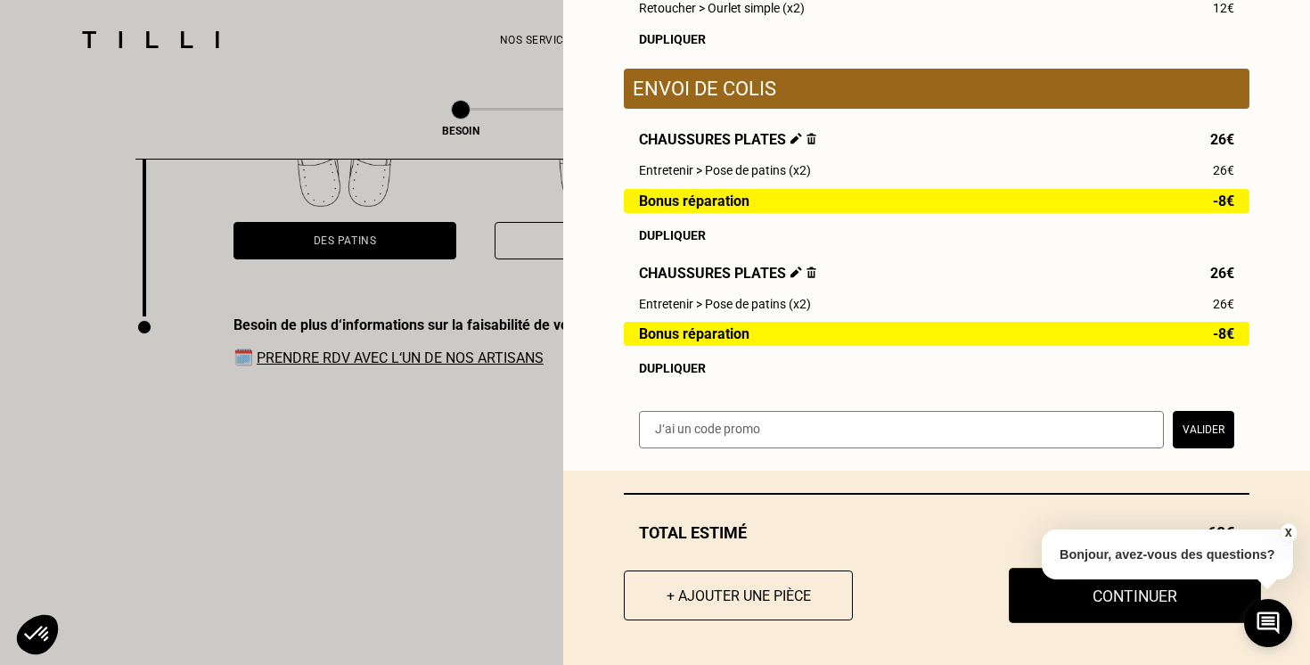
click at [1035, 598] on button "Continuer" at bounding box center [1135, 595] width 252 height 55
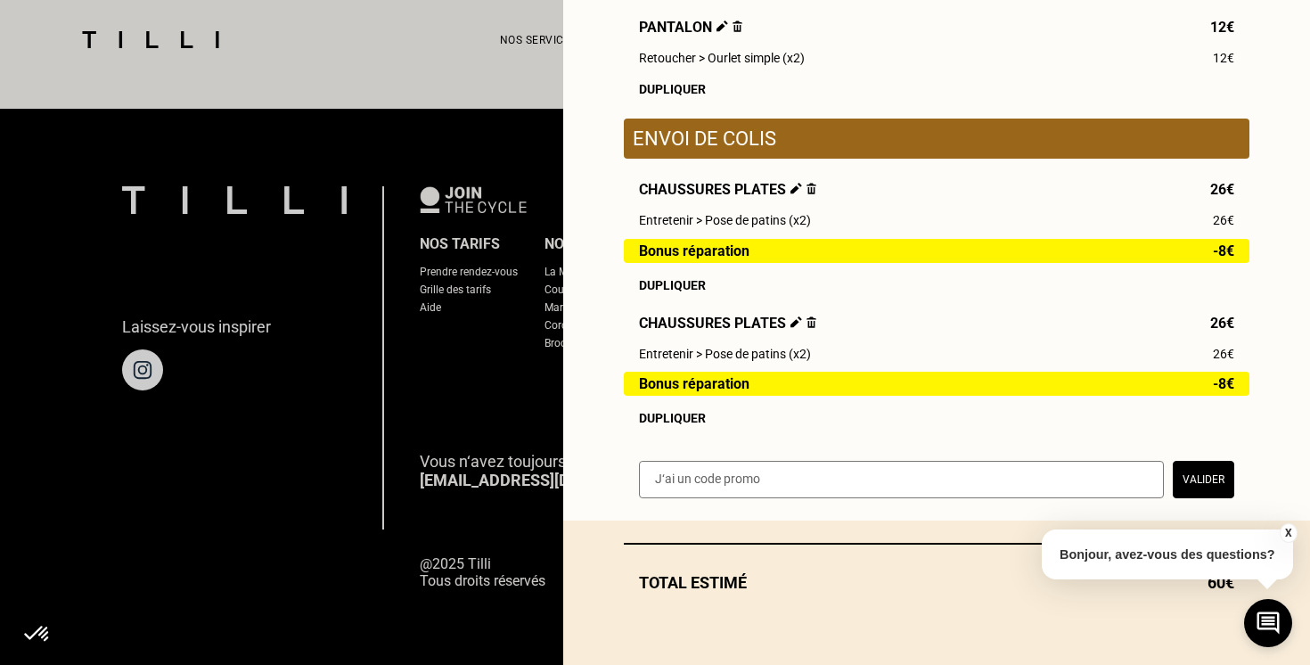
scroll to position [388, 0]
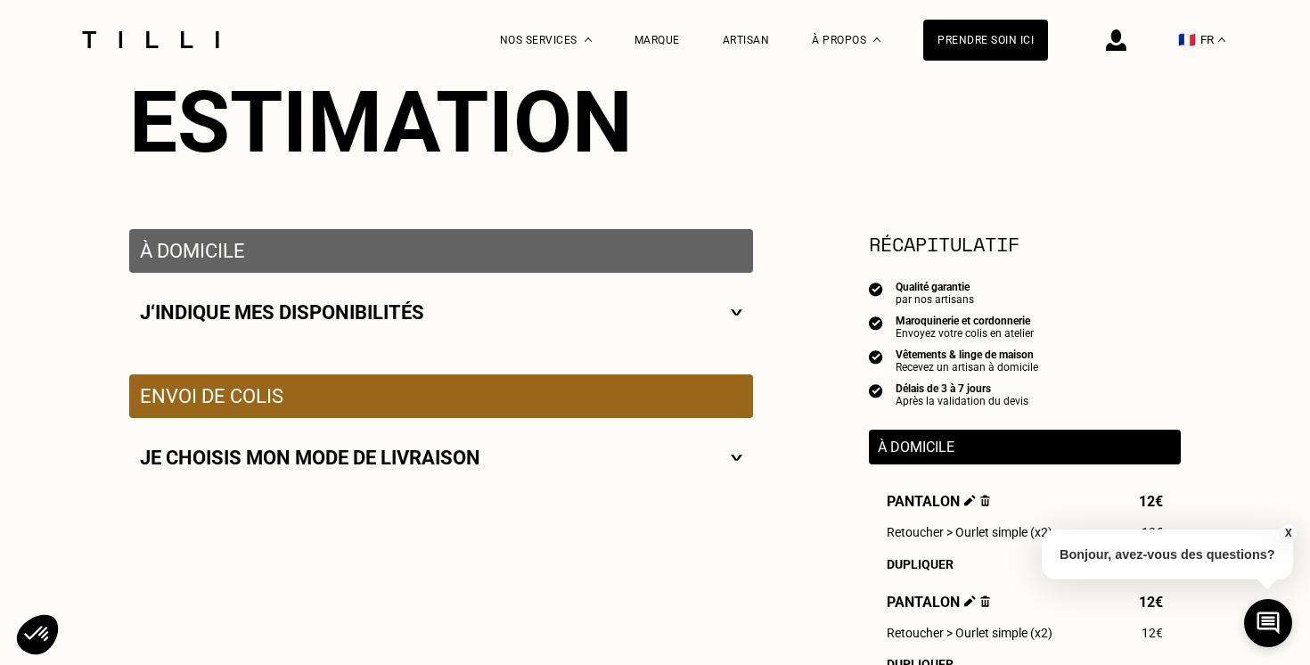
scroll to position [218, 0]
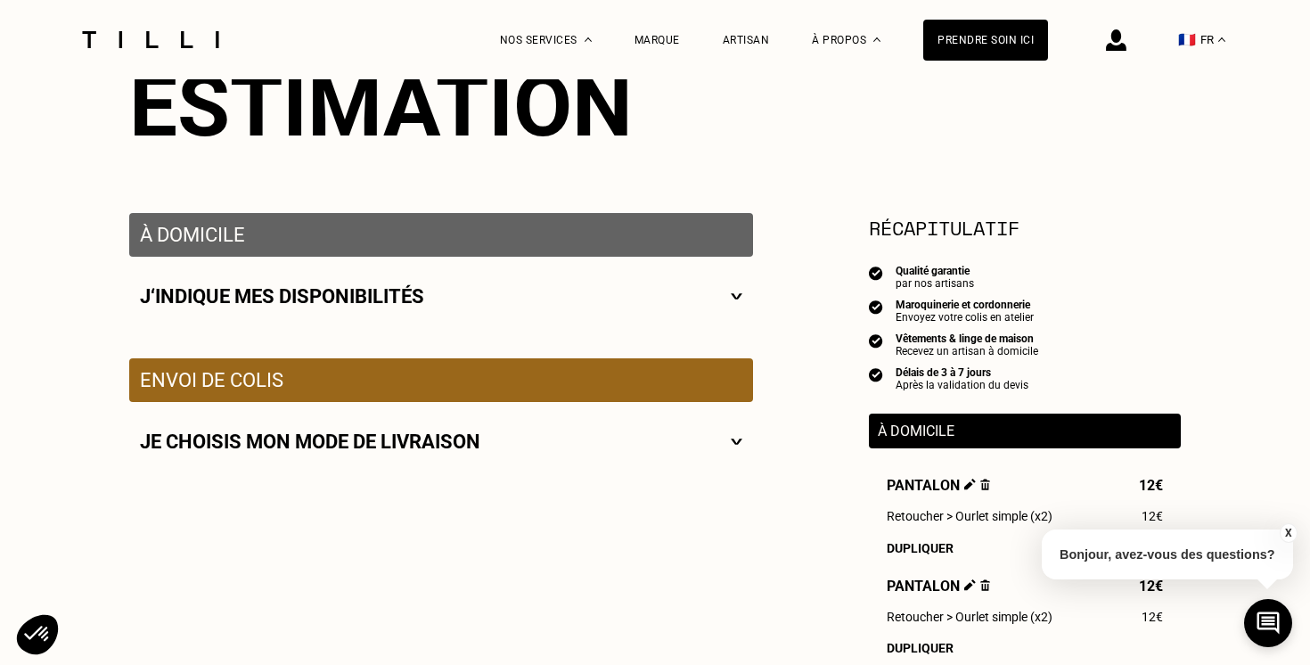
click at [707, 300] on div "J‘indique mes disponibilités" at bounding box center [441, 296] width 602 height 22
select select "FR"
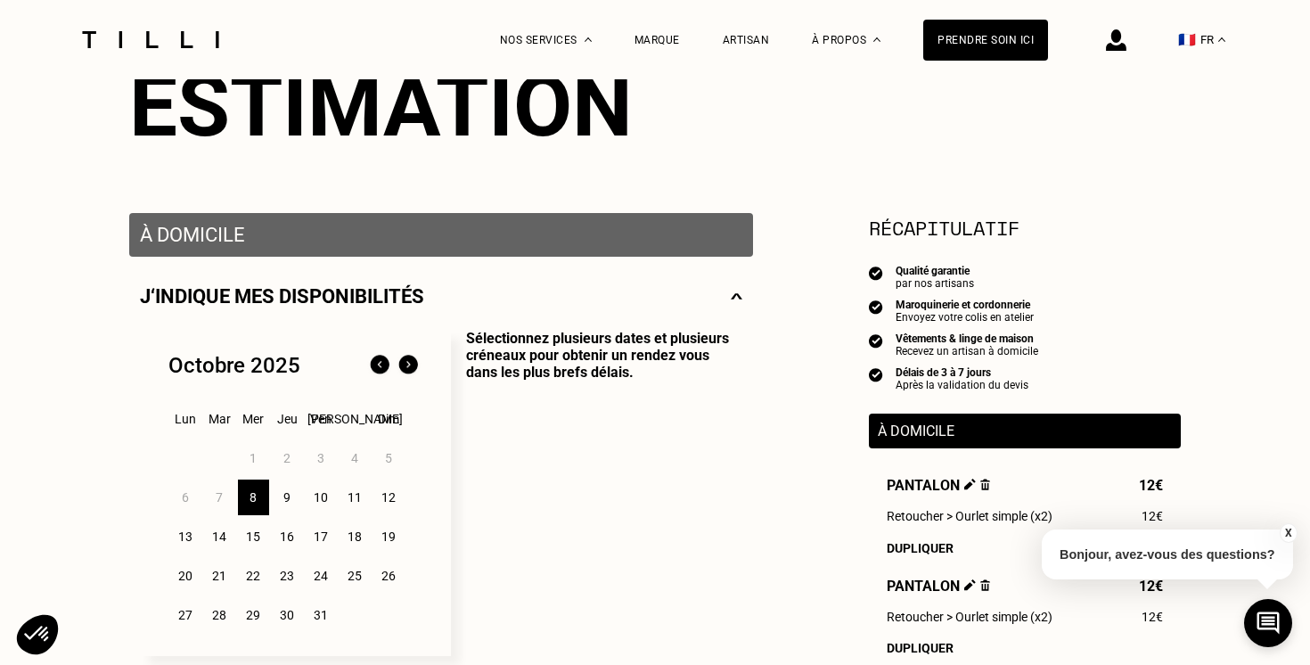
click at [283, 502] on div "9" at bounding box center [287, 497] width 31 height 36
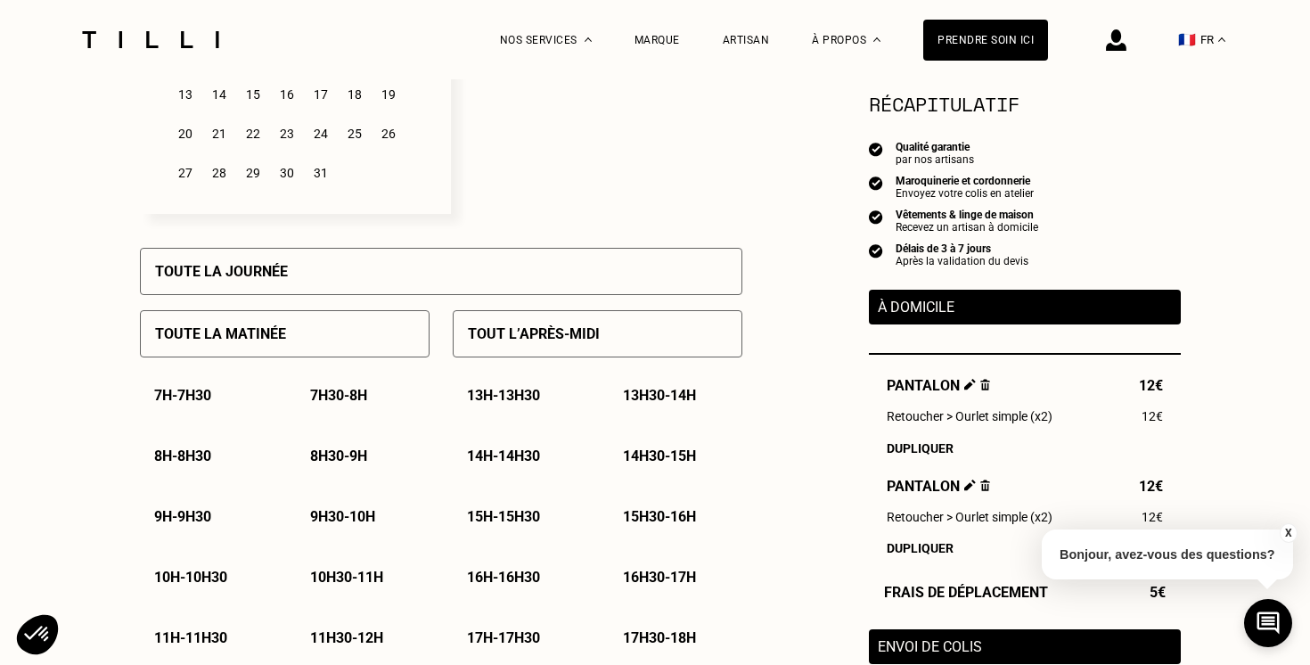
scroll to position [689, 0]
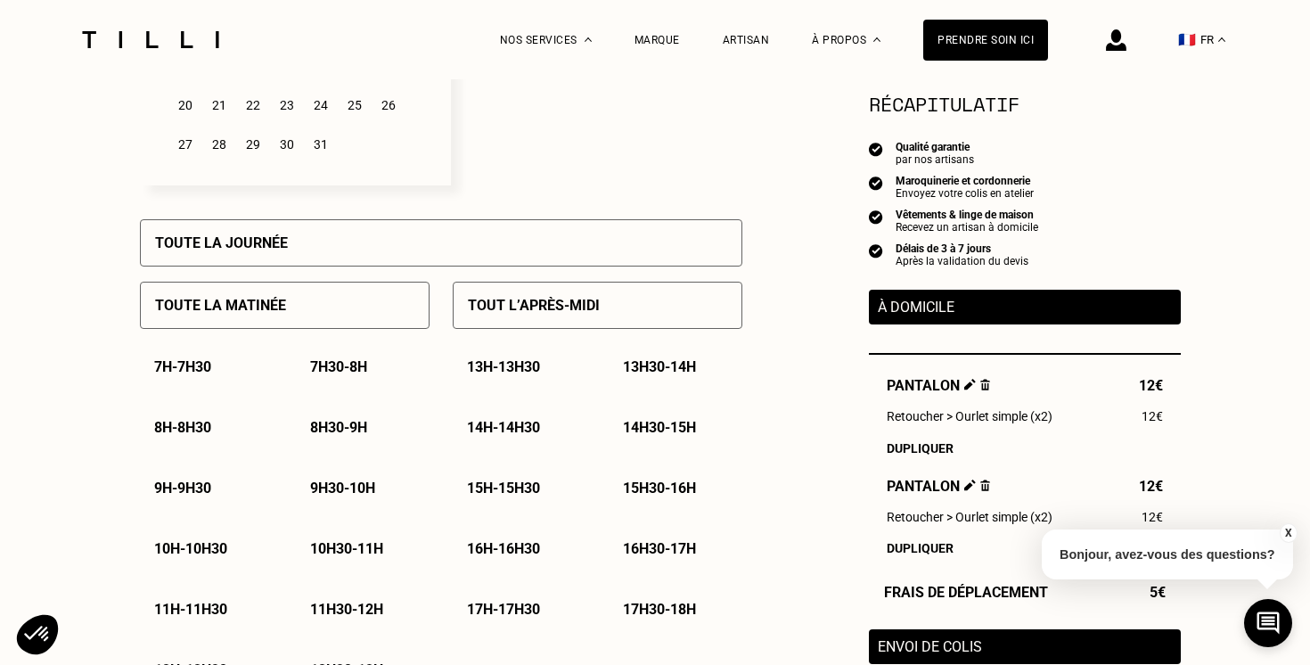
click at [328, 430] on p "8h30 - 9h" at bounding box center [338, 427] width 57 height 17
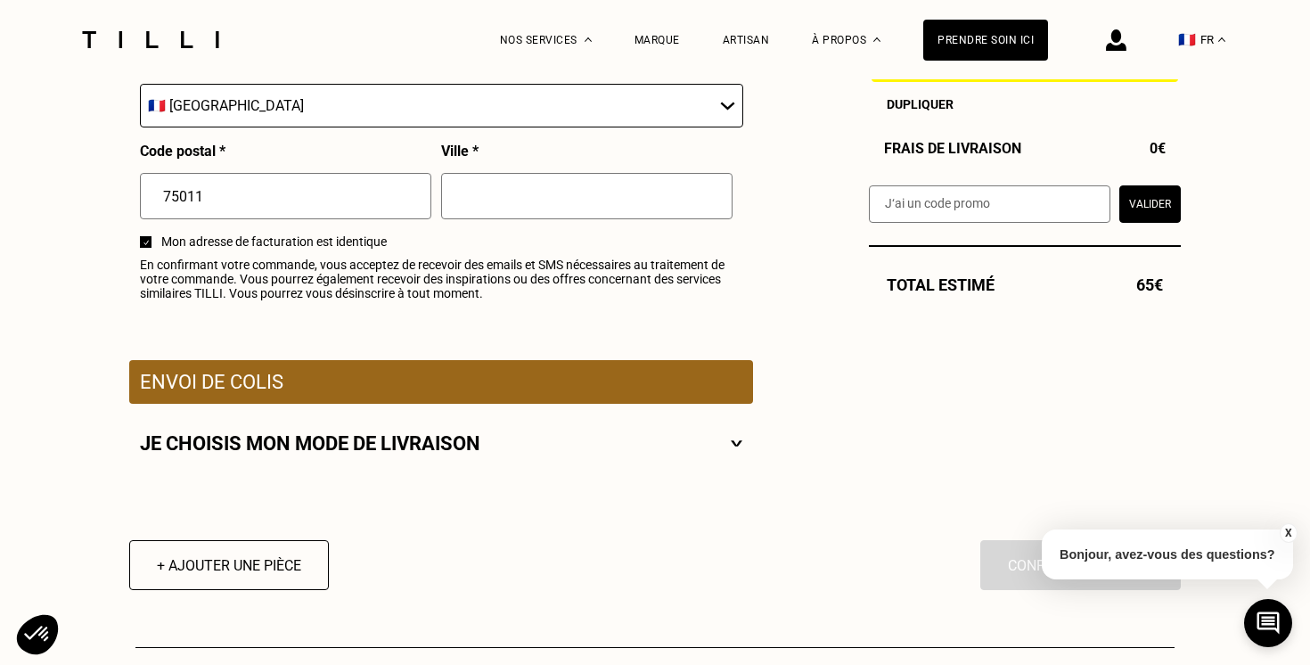
scroll to position [2187, 0]
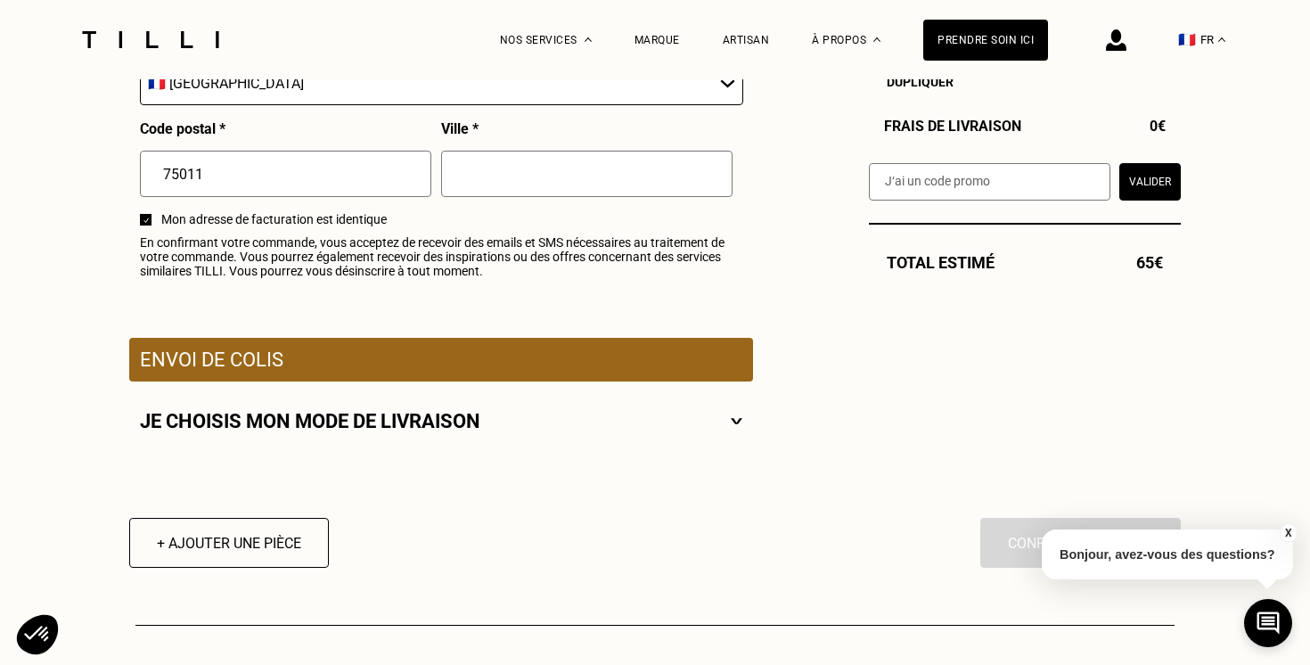
click at [739, 422] on img at bounding box center [737, 421] width 12 height 22
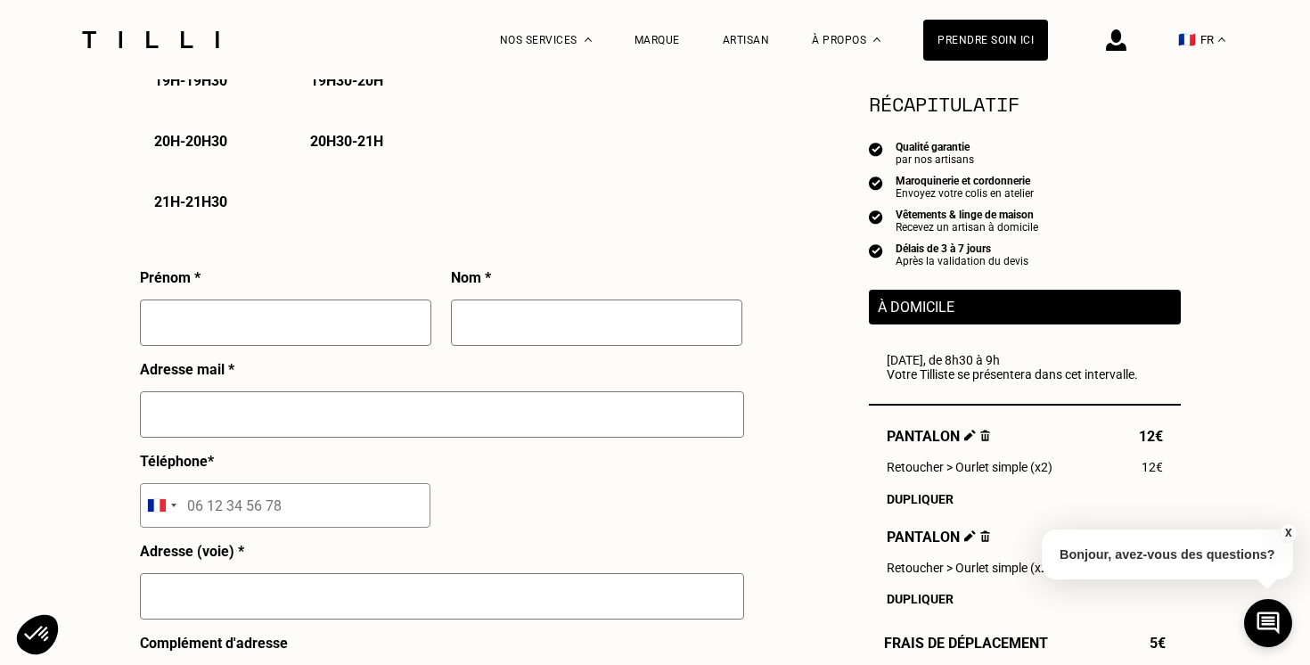
scroll to position [1460, 0]
click at [294, 330] on input "text" at bounding box center [285, 323] width 291 height 46
type input "[PERSON_NAME]"
type input "Roussel"
type input "[EMAIL_ADDRESS][DOMAIN_NAME]"
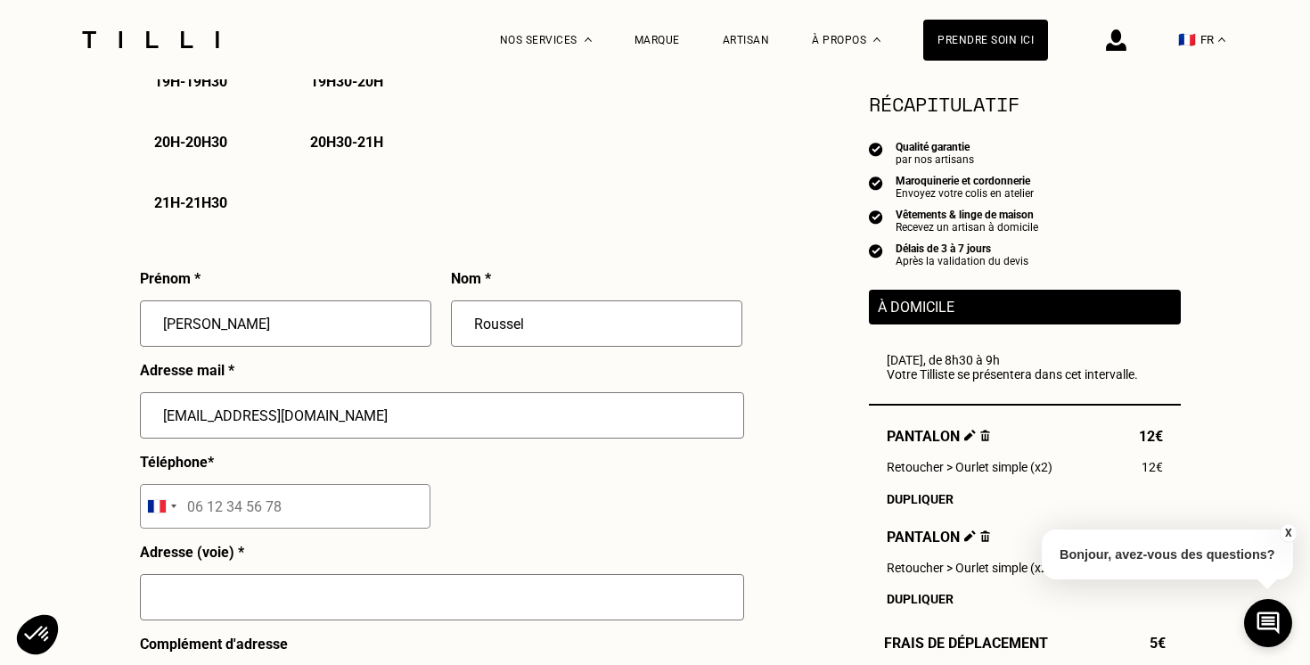
type input "[STREET_ADDRESS]"
type input "[GEOGRAPHIC_DATA]"
drag, startPoint x: 329, startPoint y: 422, endPoint x: 141, endPoint y: 418, distance: 188.1
click at [141, 418] on input "[EMAIL_ADDRESS][DOMAIN_NAME]" at bounding box center [442, 415] width 604 height 46
type input "[EMAIL_ADDRESS][DOMAIN_NAME]"
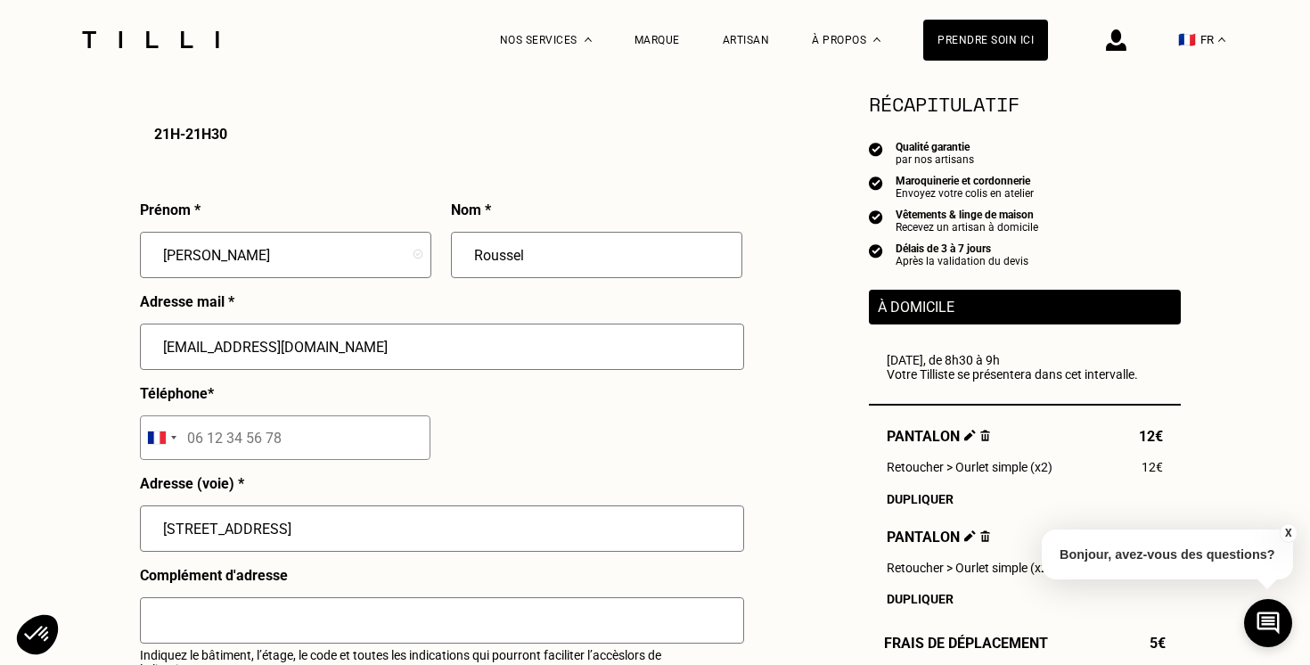
scroll to position [1583, 0]
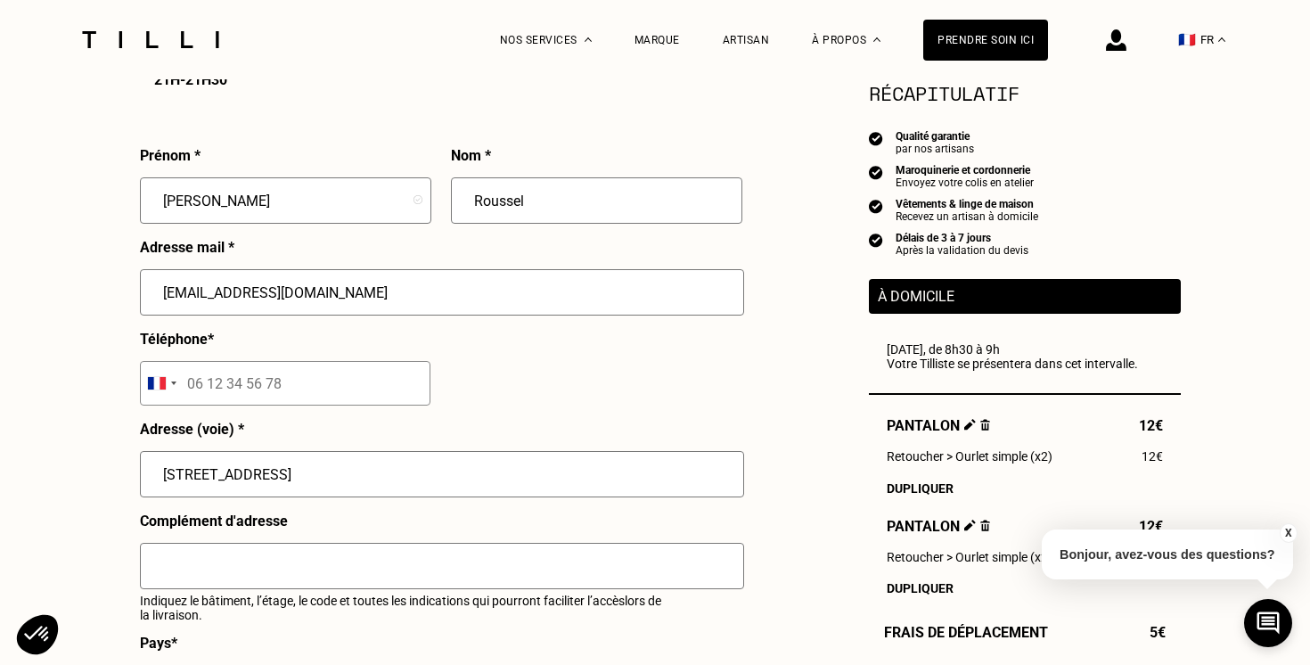
click at [198, 372] on input "tel" at bounding box center [285, 383] width 290 height 45
type input "06 87 09 67 68"
drag, startPoint x: 301, startPoint y: 483, endPoint x: 156, endPoint y: 478, distance: 145.3
click at [156, 478] on input "[STREET_ADDRESS]" at bounding box center [442, 474] width 604 height 46
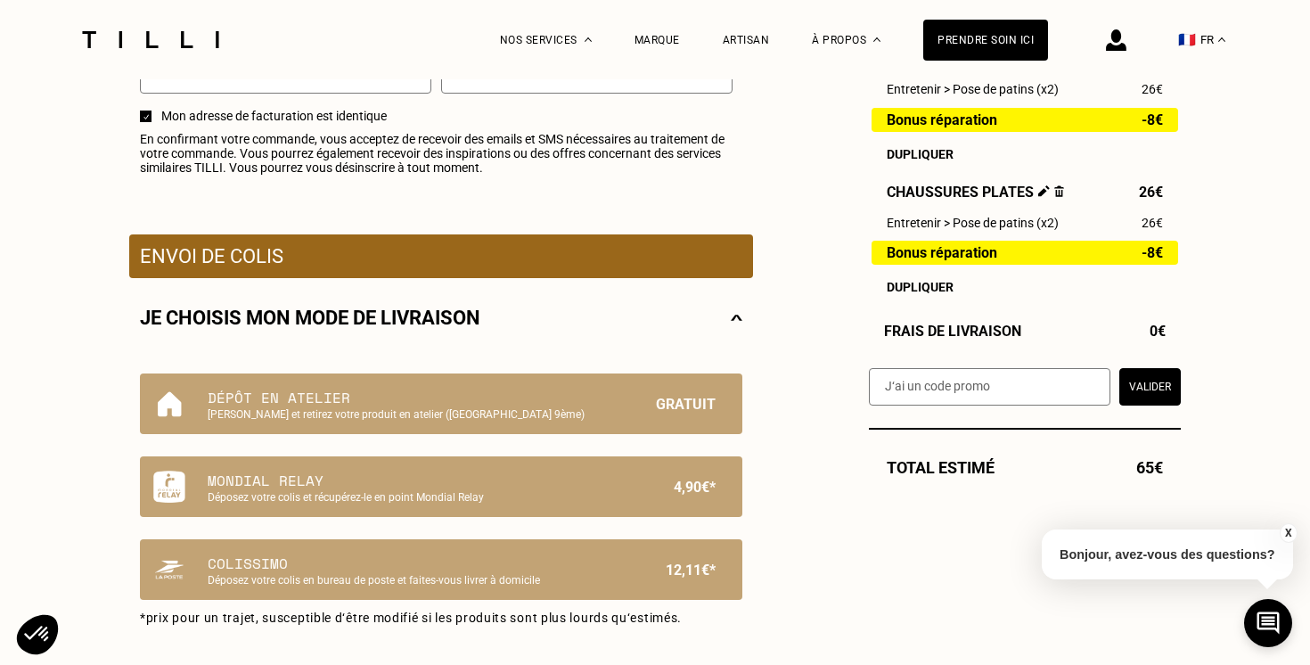
scroll to position [2294, 0]
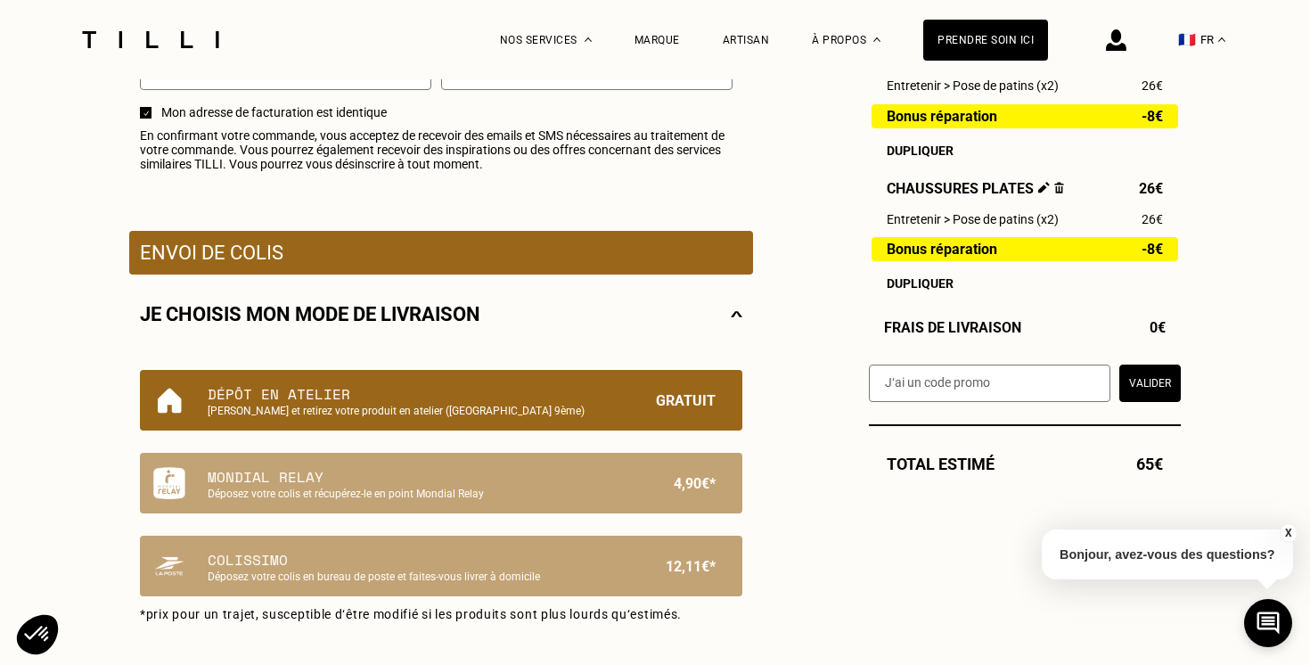
type input "[STREET_ADDRESS]"
click at [241, 408] on p "[PERSON_NAME] et retirez votre produit en atelier ([GEOGRAPHIC_DATA] 9ème)" at bounding box center [411, 411] width 406 height 12
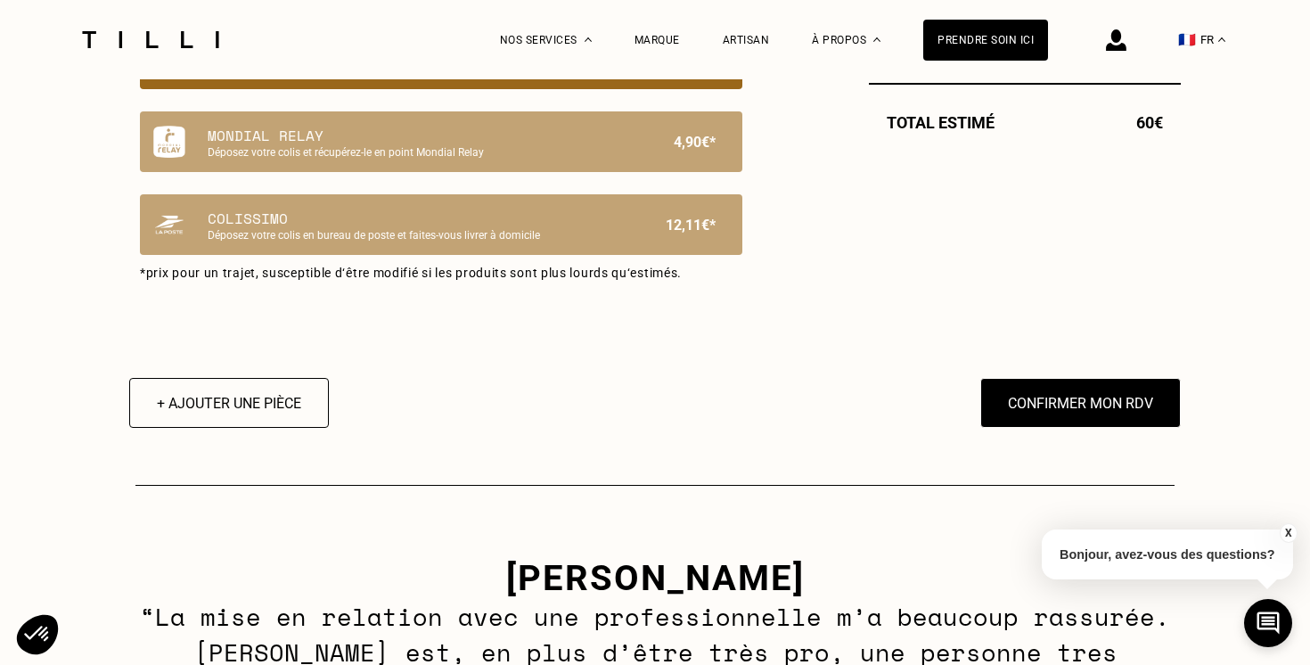
scroll to position [2661, 0]
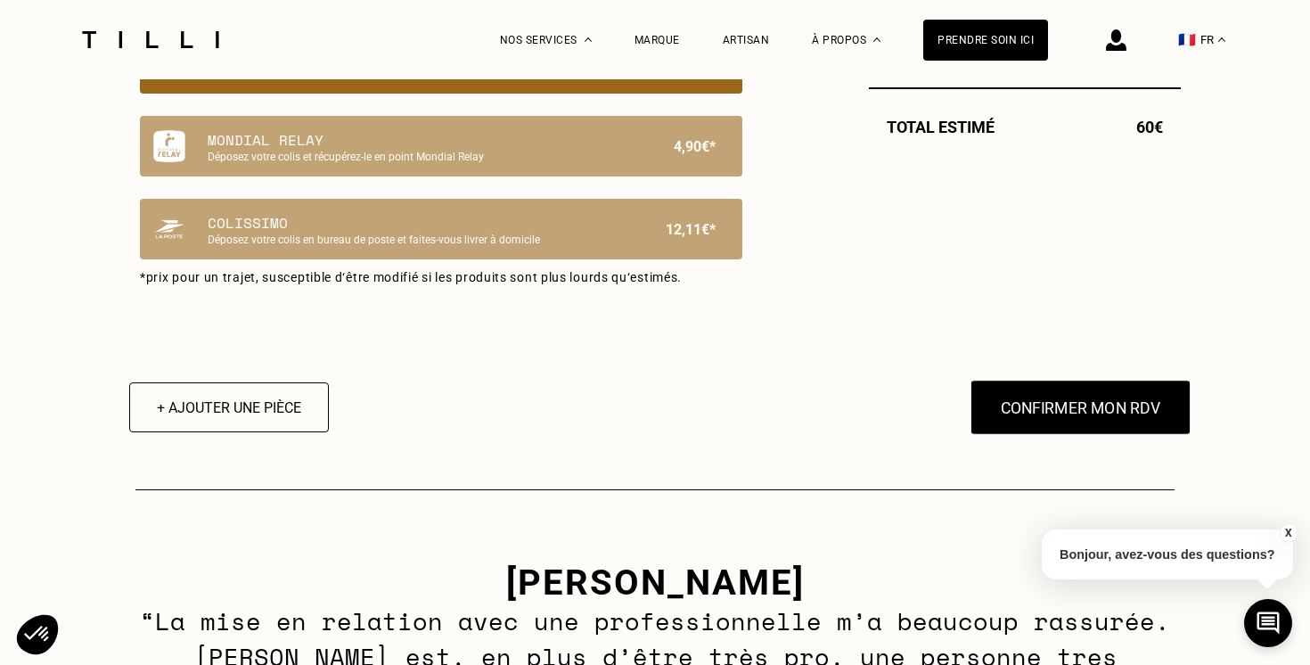
click at [1001, 415] on button "Confirmer mon RDV" at bounding box center [1080, 407] width 221 height 55
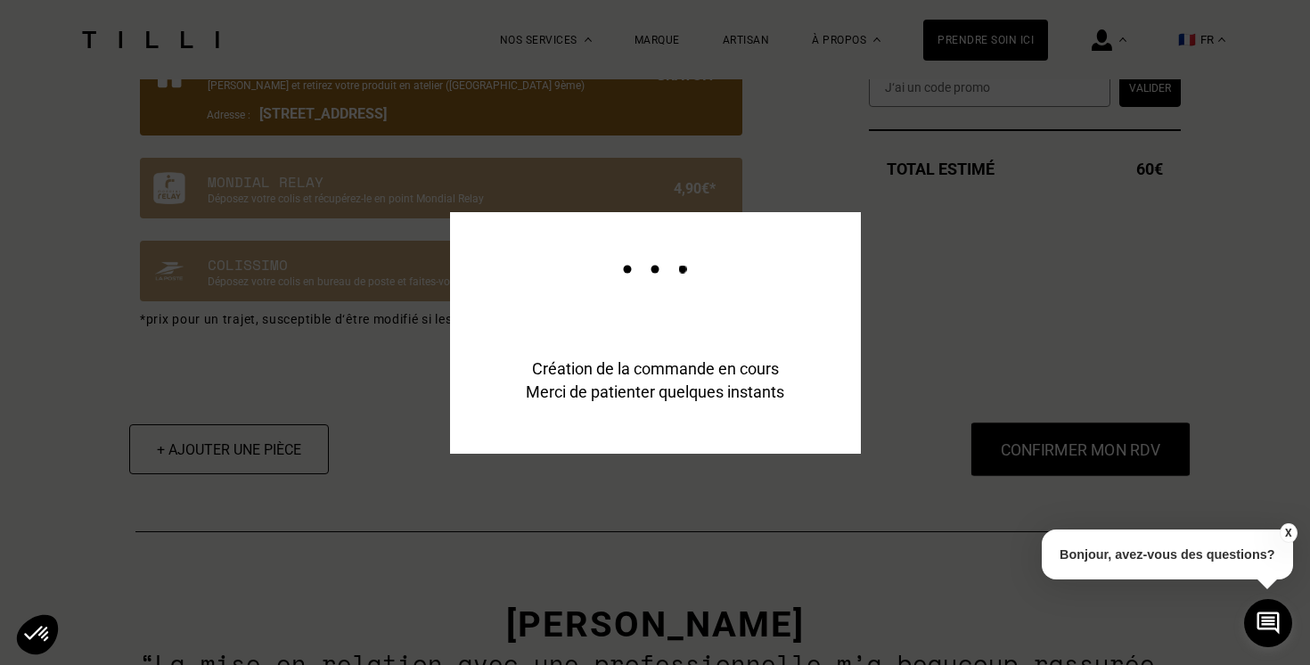
scroll to position [2704, 0]
